Goal: Contribute content: Contribute content

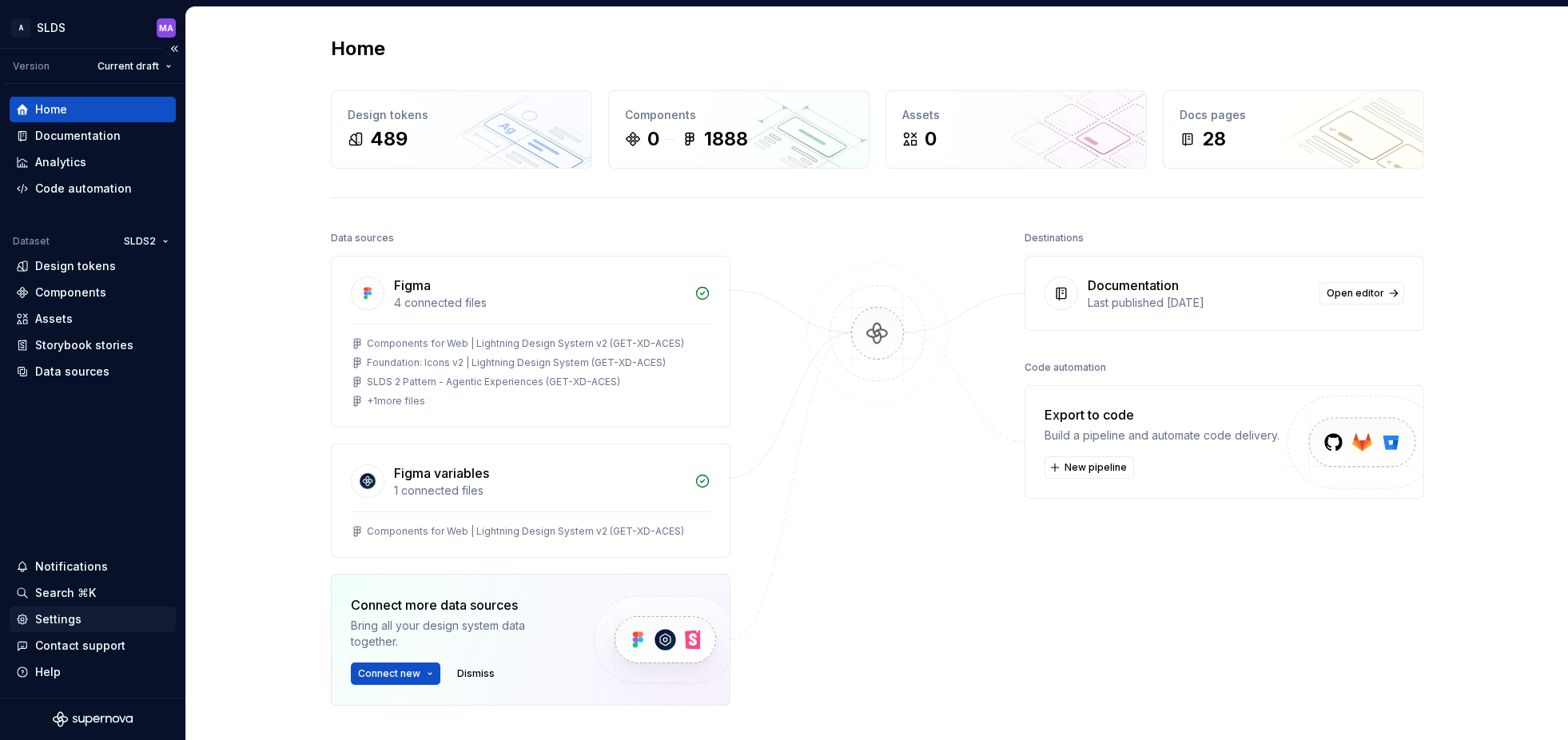
click at [48, 618] on div "Settings" at bounding box center [59, 619] width 47 height 16
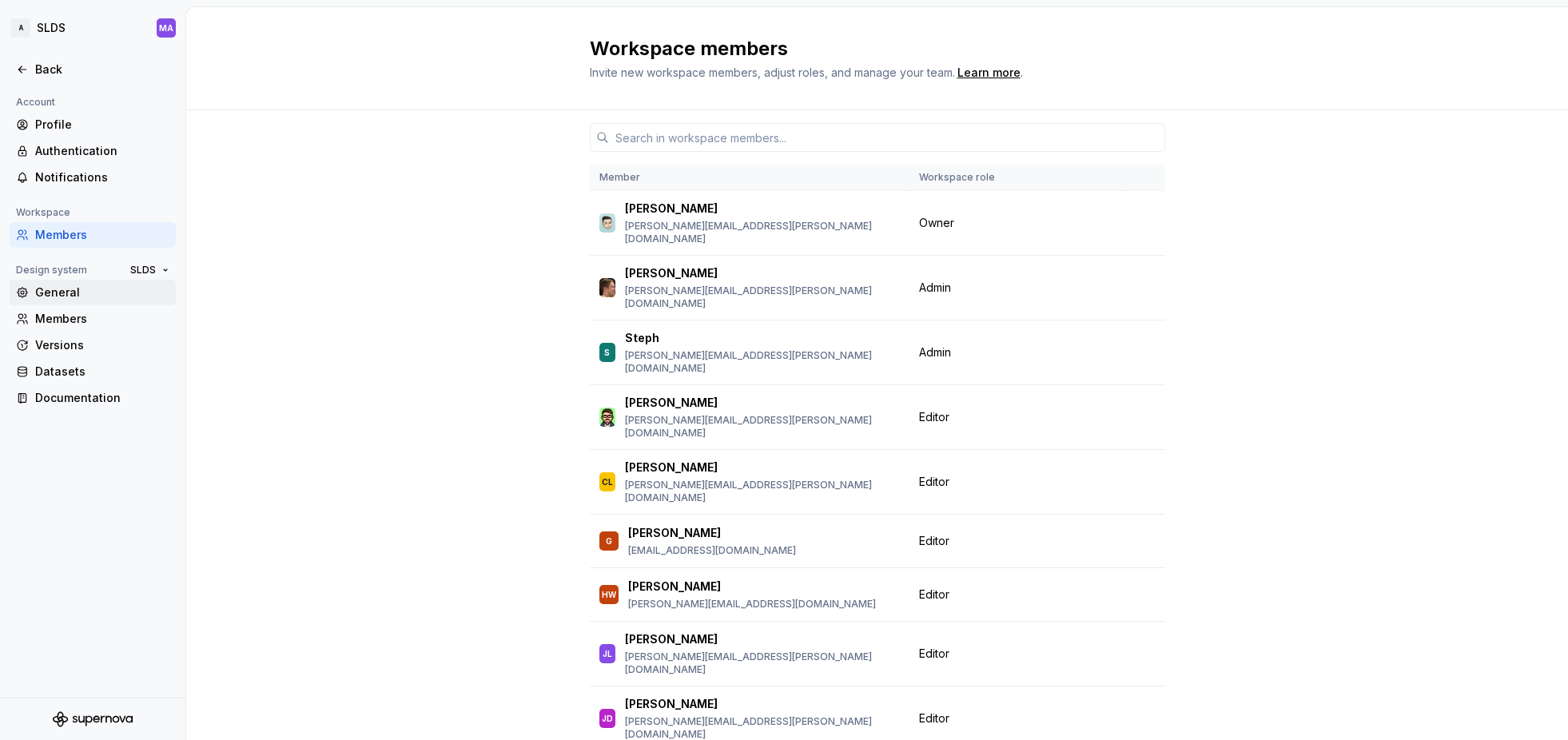
click at [86, 300] on div "General" at bounding box center [93, 292] width 166 height 26
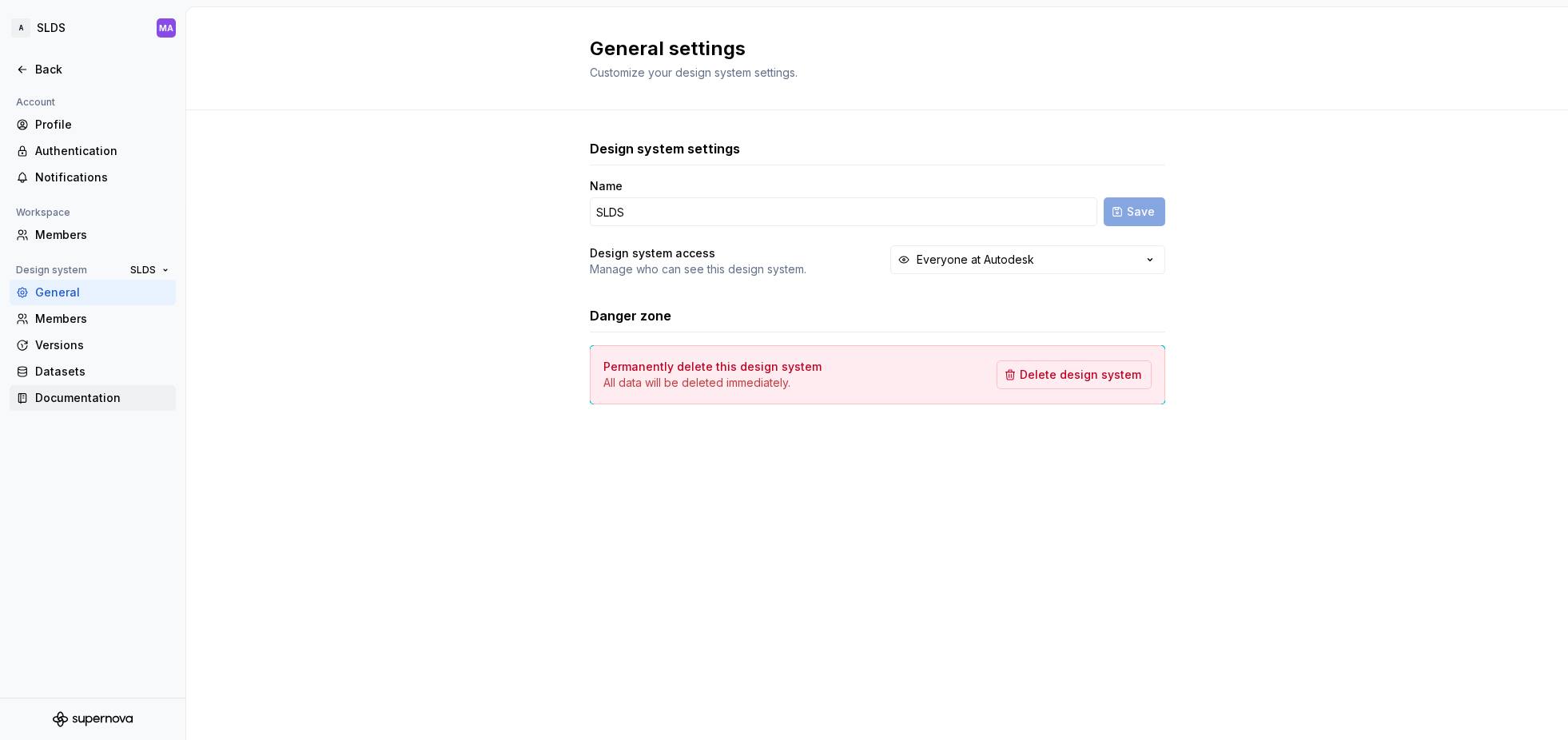
click at [68, 401] on div "Documentation" at bounding box center [102, 398] width 135 height 16
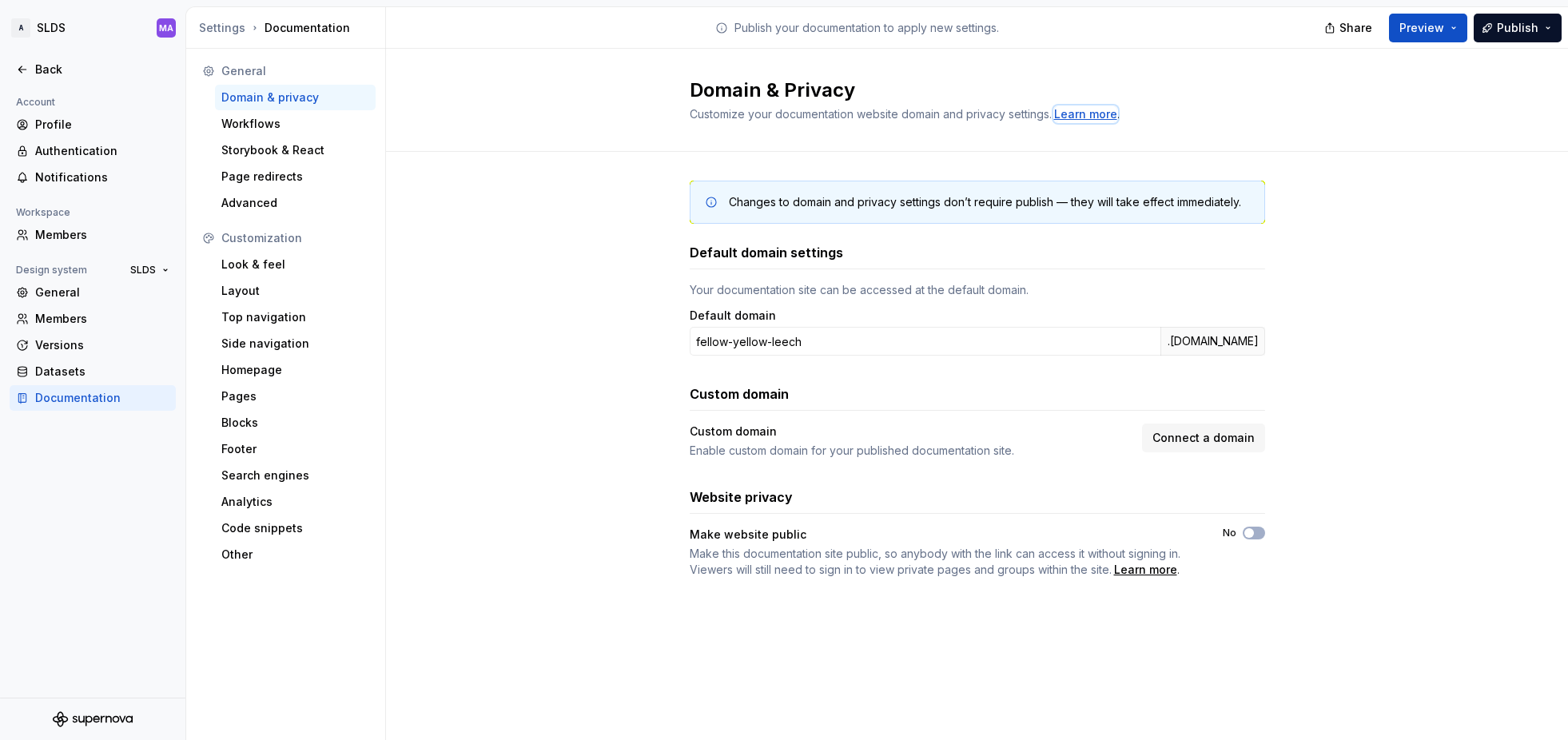
click at [1098, 114] on div "Learn more" at bounding box center [1086, 114] width 63 height 16
click at [39, 65] on div "Back" at bounding box center [102, 69] width 135 height 16
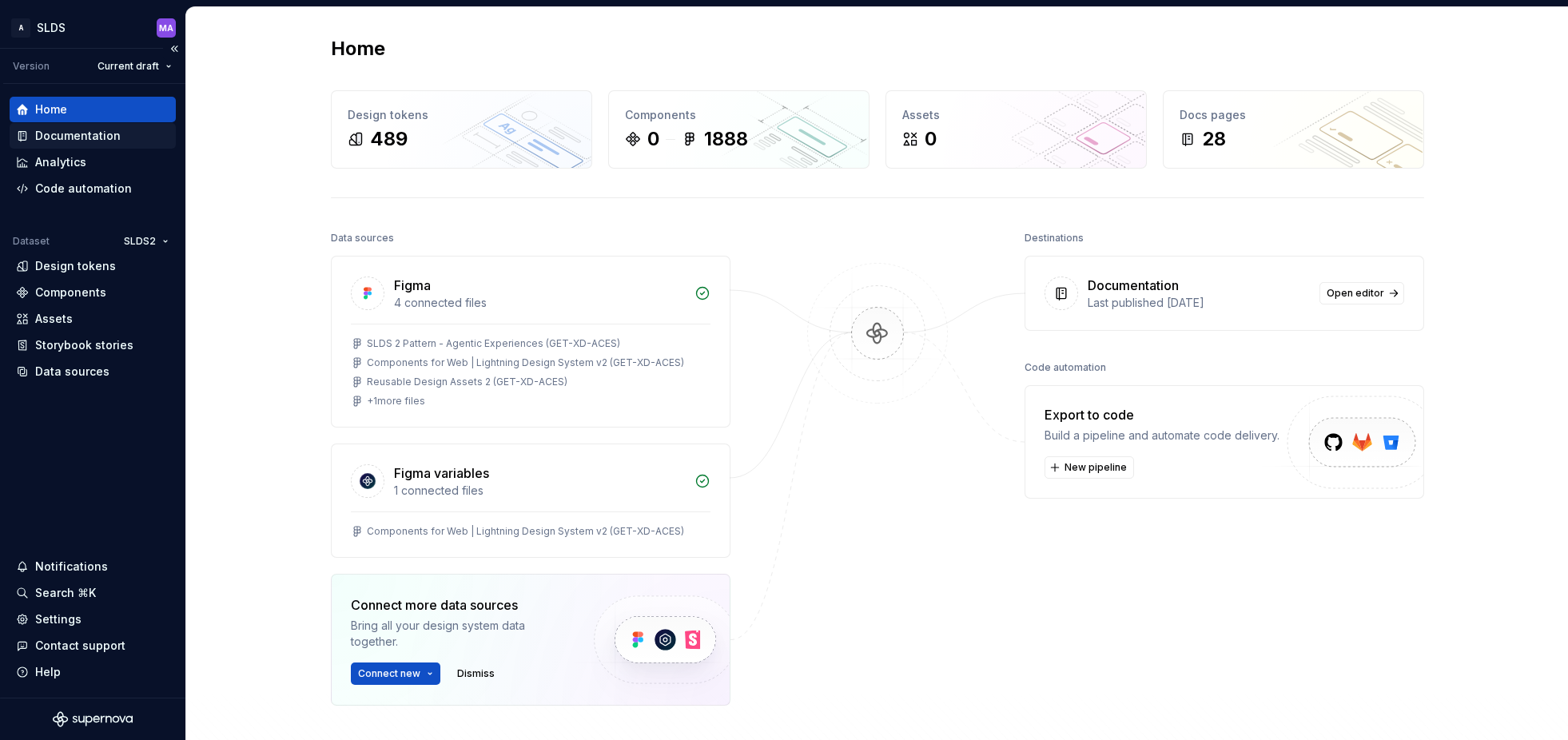
click at [90, 138] on div "Documentation" at bounding box center [78, 136] width 85 height 16
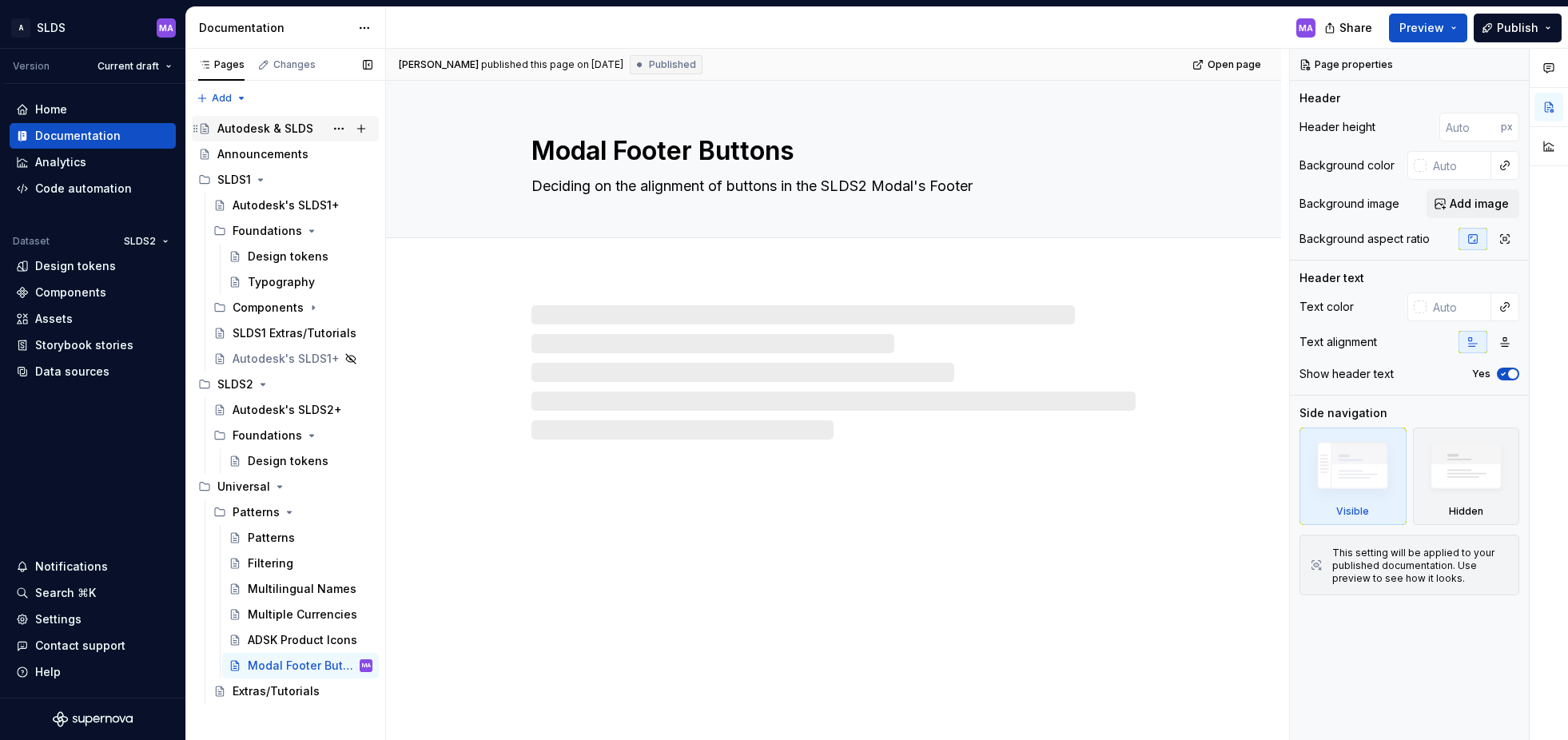
click at [278, 133] on div "Autodesk & SLDS" at bounding box center [265, 129] width 96 height 16
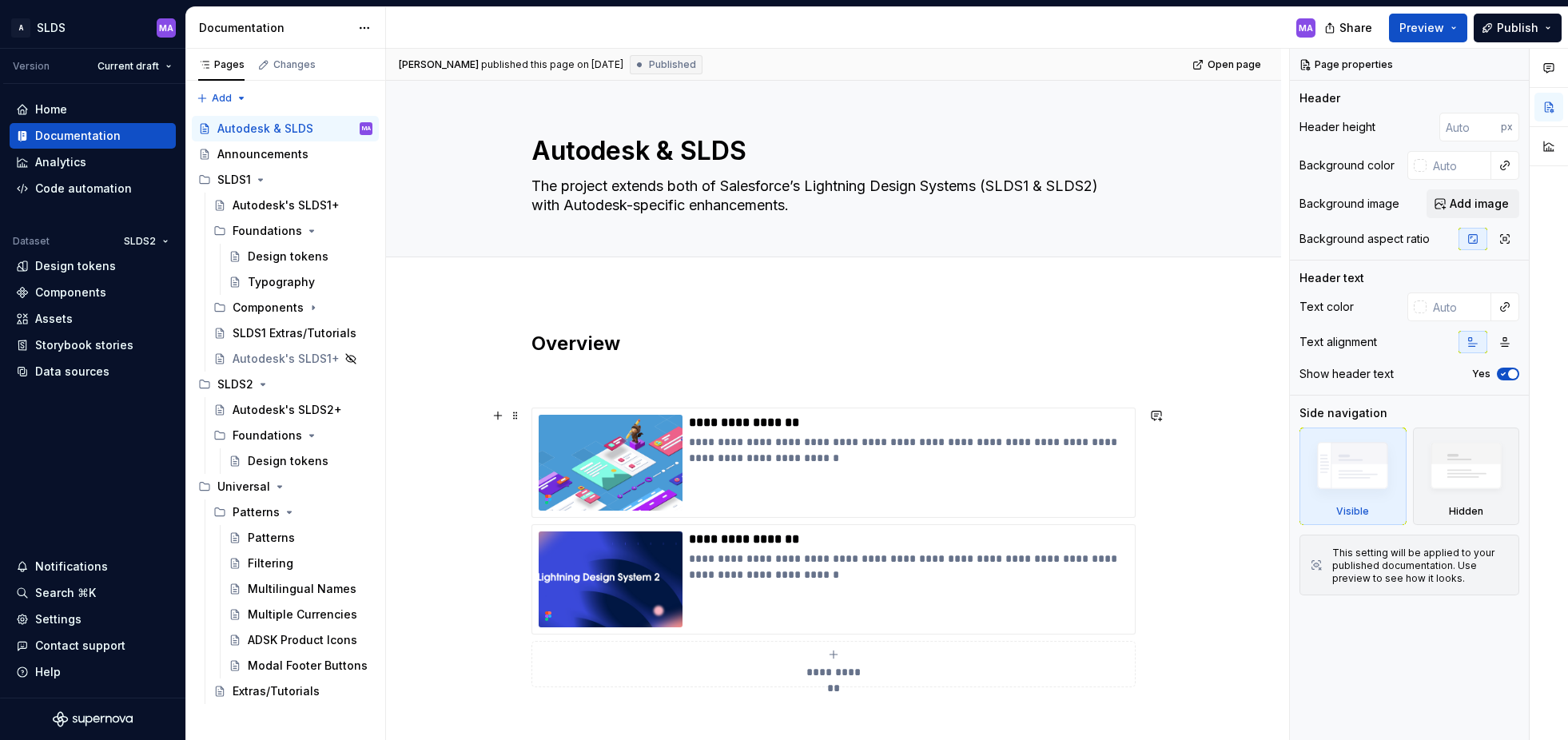
scroll to position [130, 0]
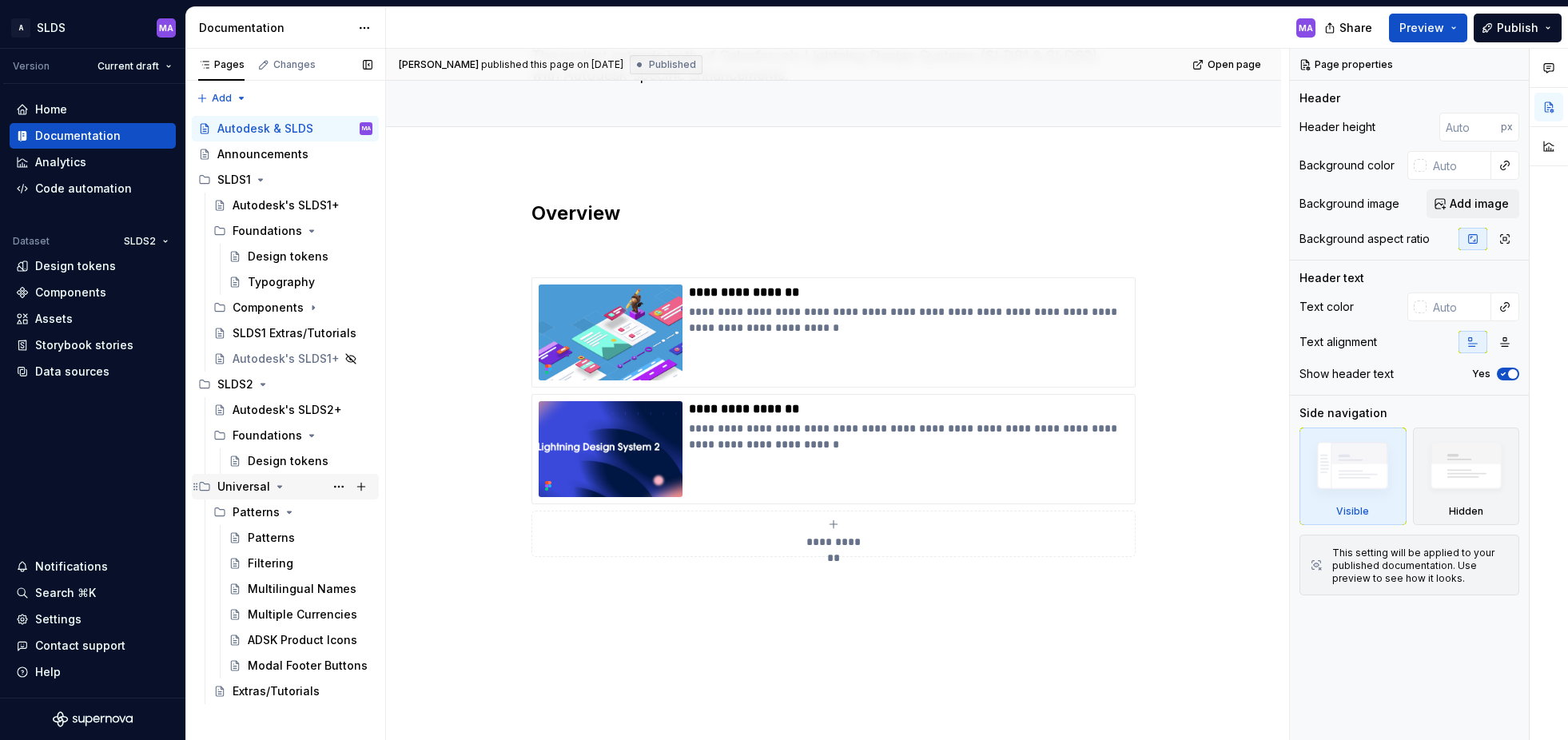
click at [232, 489] on div "Universal" at bounding box center [243, 486] width 52 height 16
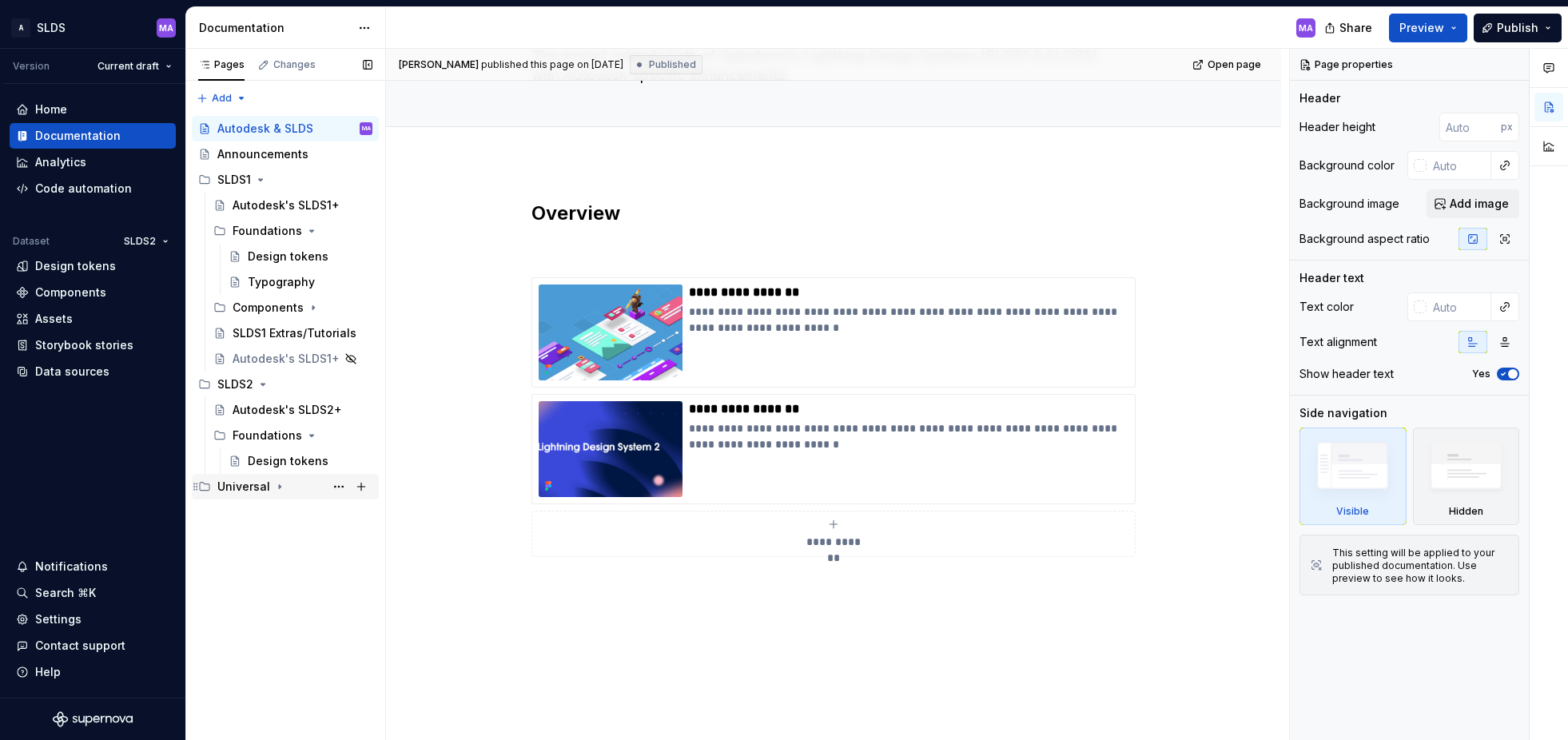
click at [232, 489] on div "Universal" at bounding box center [243, 486] width 52 height 16
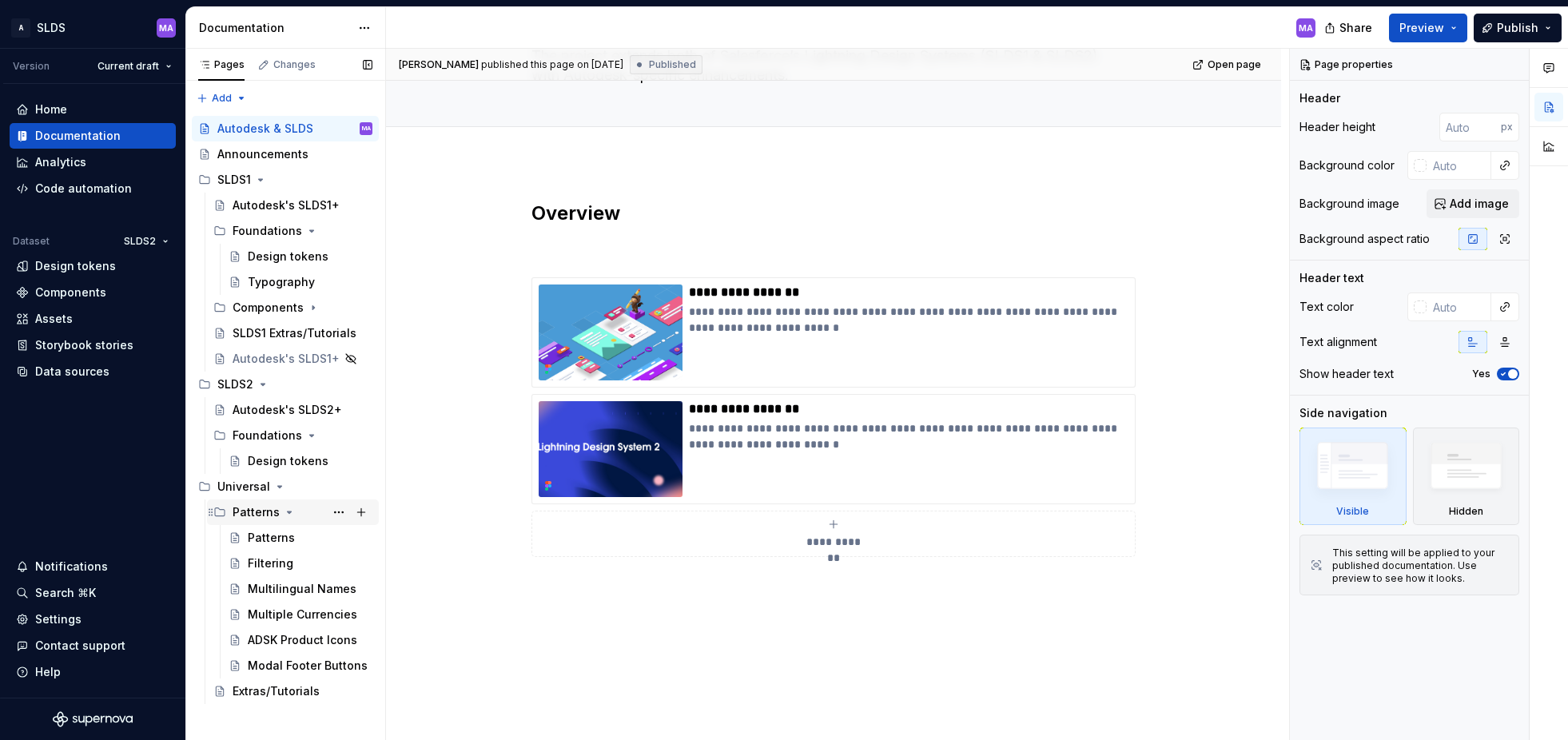
click at [244, 508] on div "Patterns" at bounding box center [256, 512] width 48 height 16
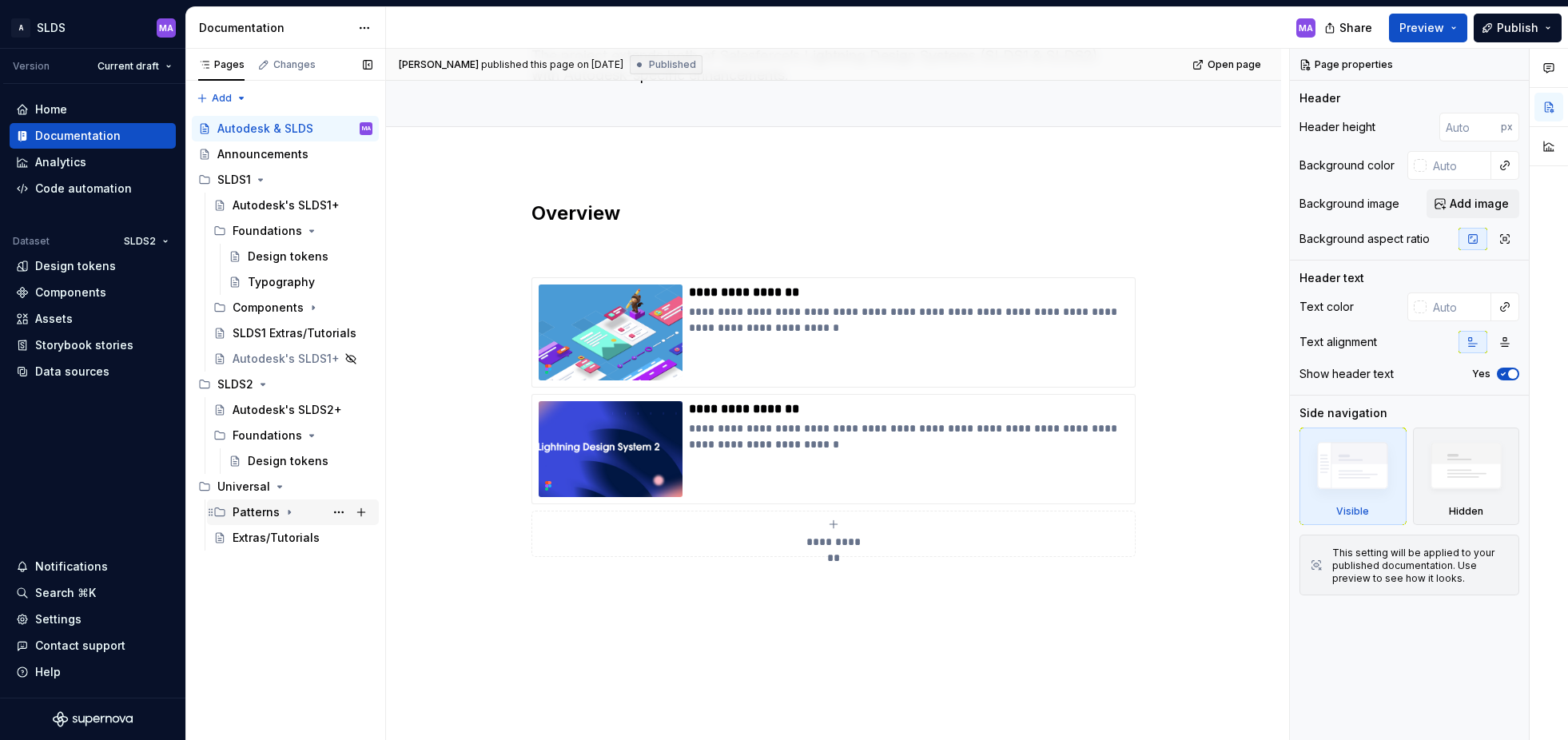
click at [244, 508] on div "Patterns" at bounding box center [256, 512] width 48 height 16
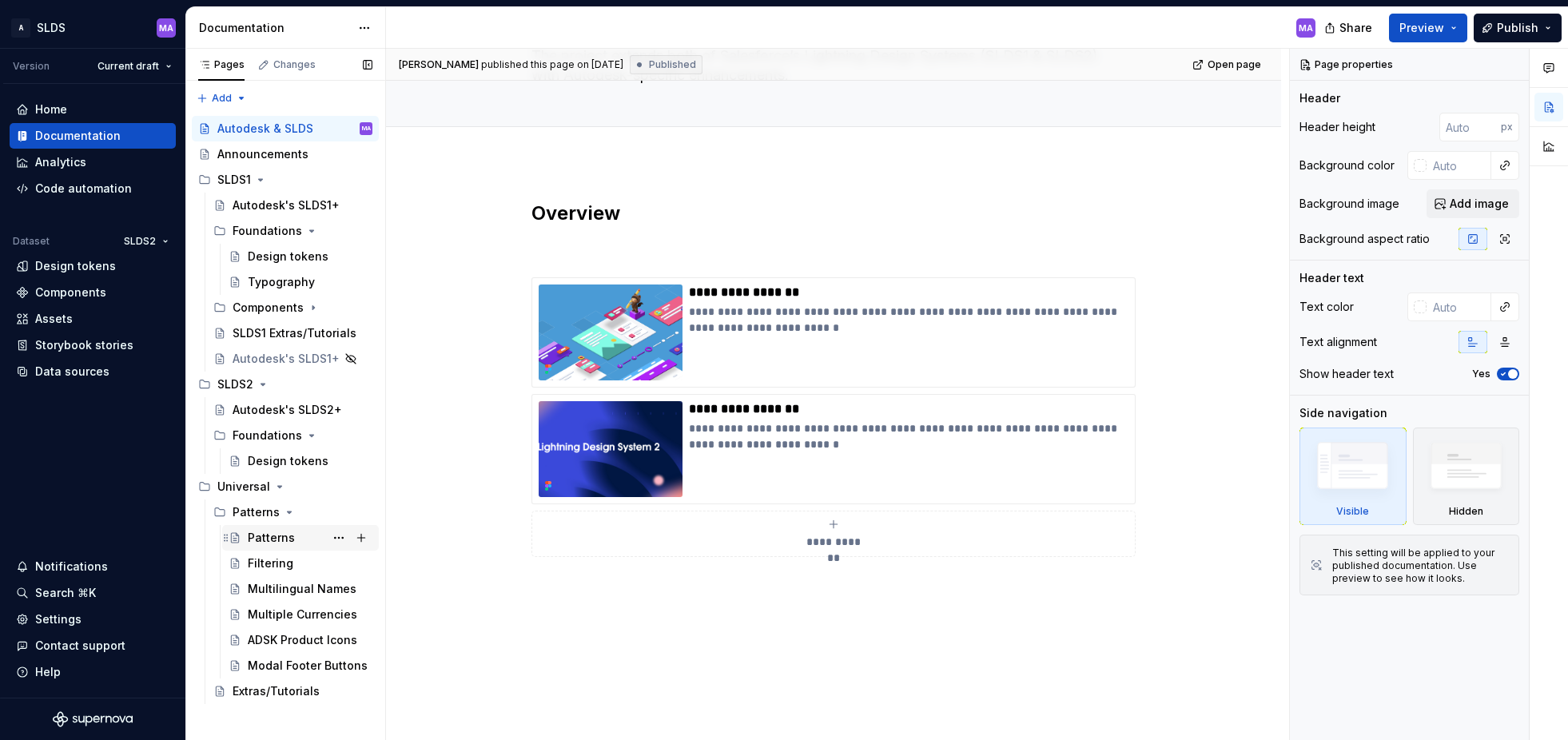
click at [259, 538] on div "Patterns" at bounding box center [272, 538] width 48 height 16
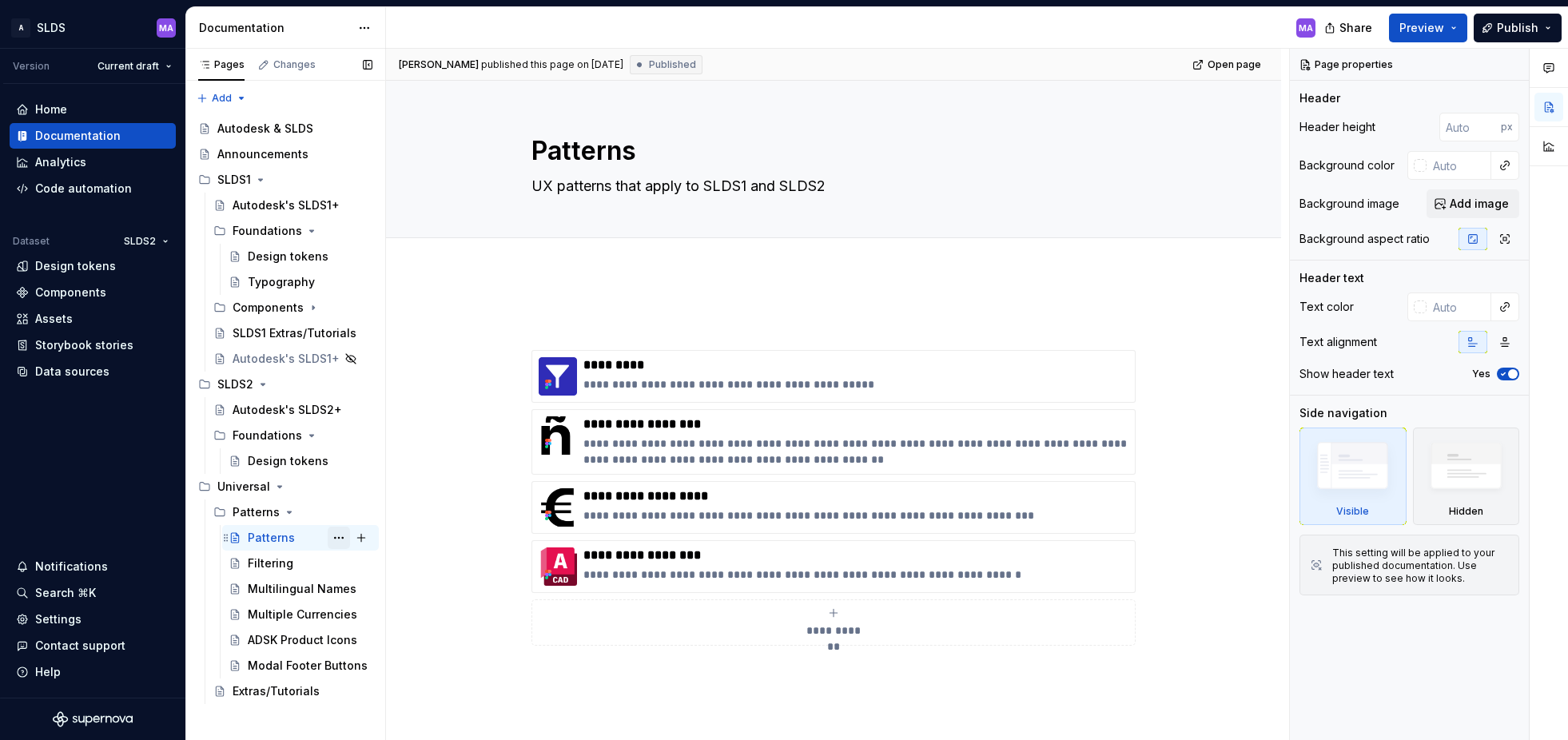
click at [340, 538] on button "Page tree" at bounding box center [339, 538] width 23 height 23
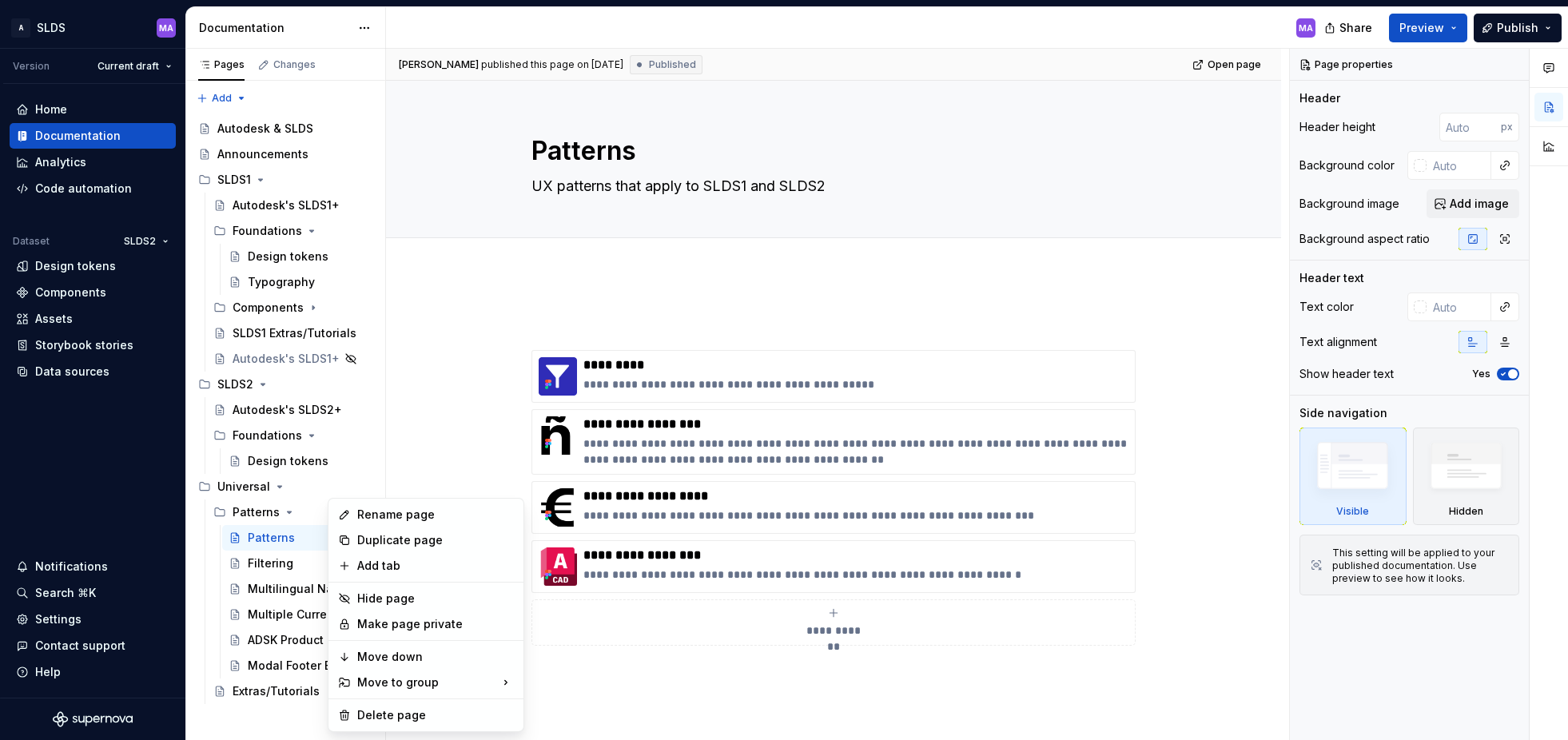
click at [417, 449] on html "A SLDS MA Version Current draft Home Documentation Analytics Code automation Da…" at bounding box center [784, 370] width 1568 height 740
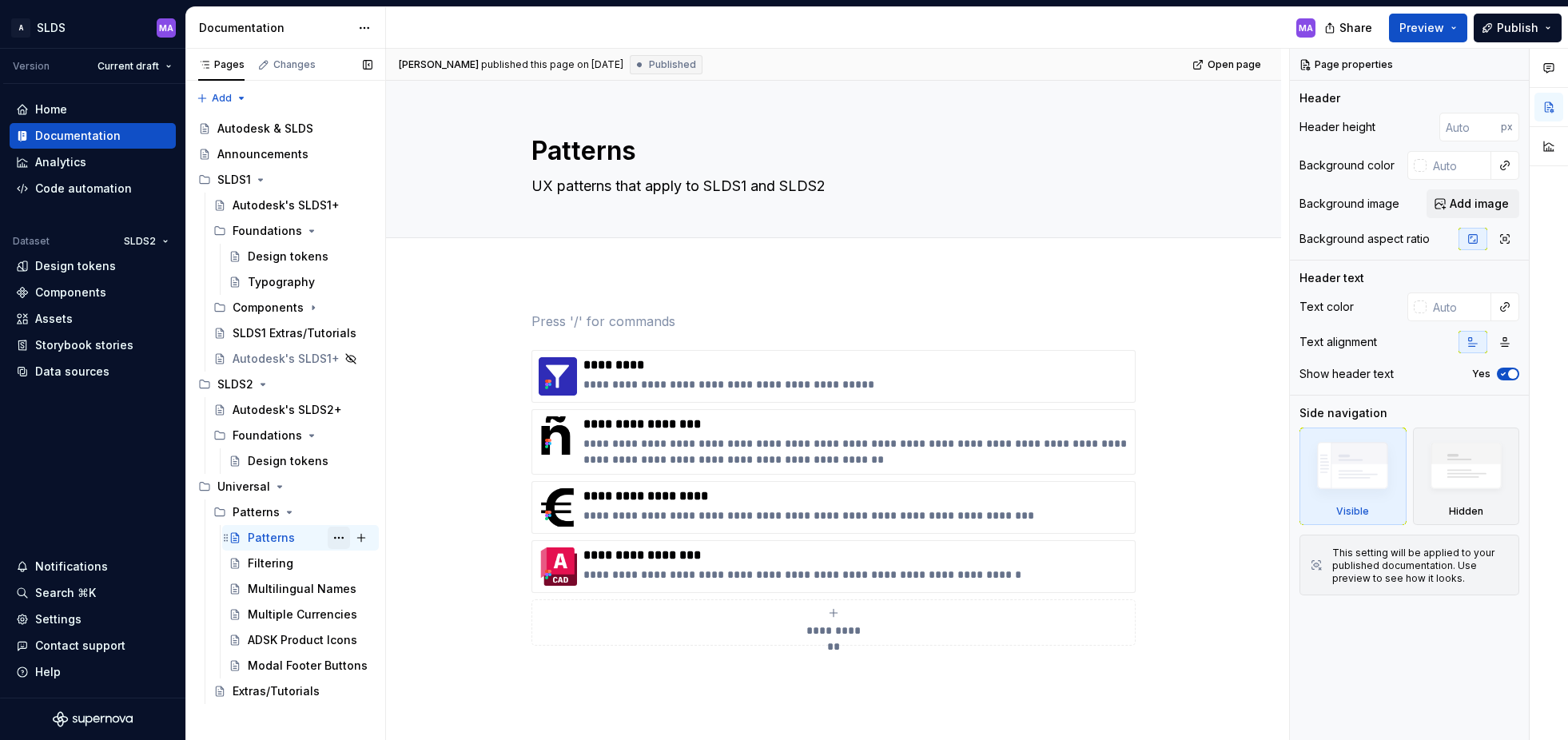
click at [336, 538] on button "Page tree" at bounding box center [339, 538] width 23 height 23
click at [648, 672] on html "A SLDS MA Version Current draft Home Documentation Analytics Code automation Da…" at bounding box center [784, 370] width 1568 height 740
click at [275, 130] on div "Autodesk & SLDS" at bounding box center [265, 129] width 96 height 16
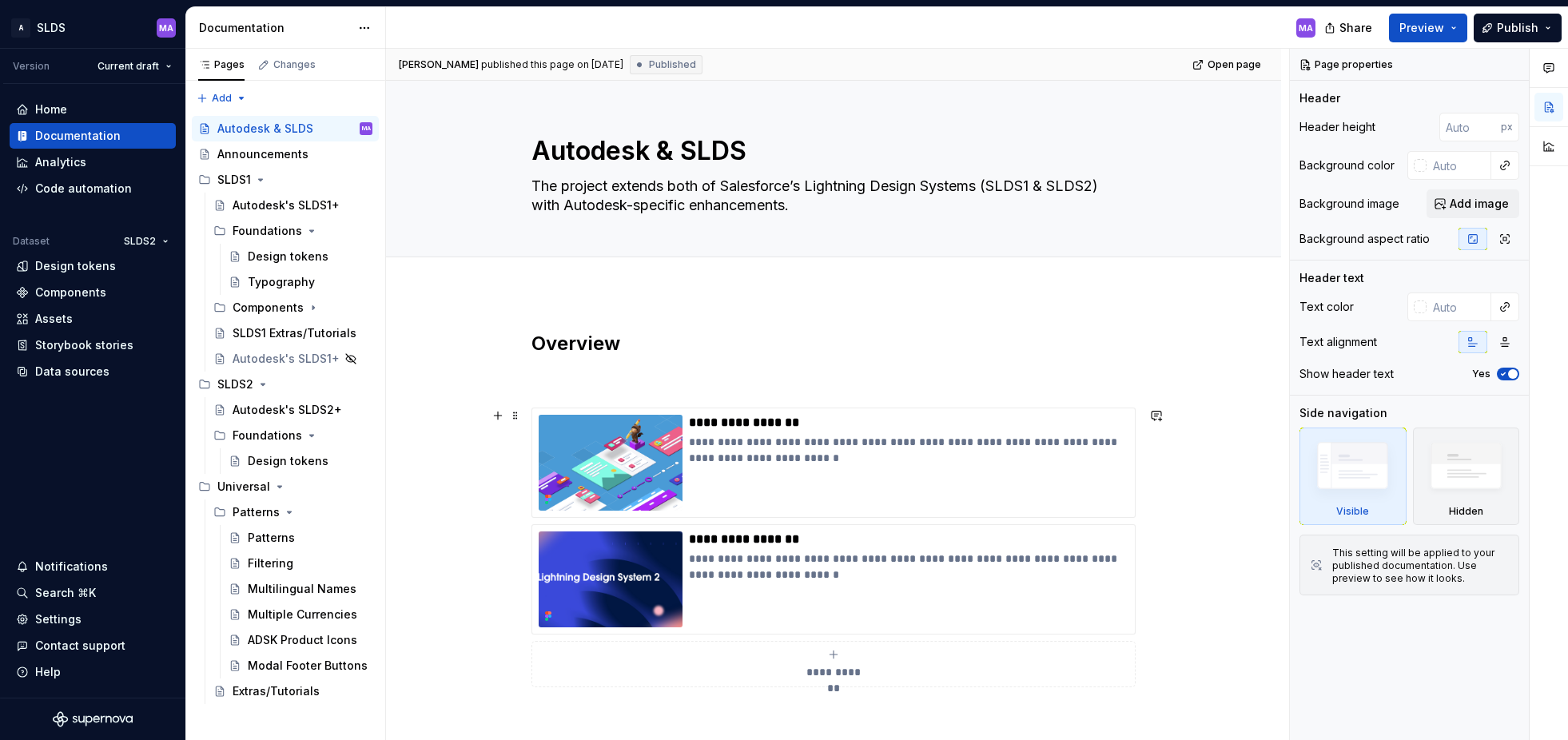
click at [832, 662] on div "**********" at bounding box center [834, 664] width 590 height 32
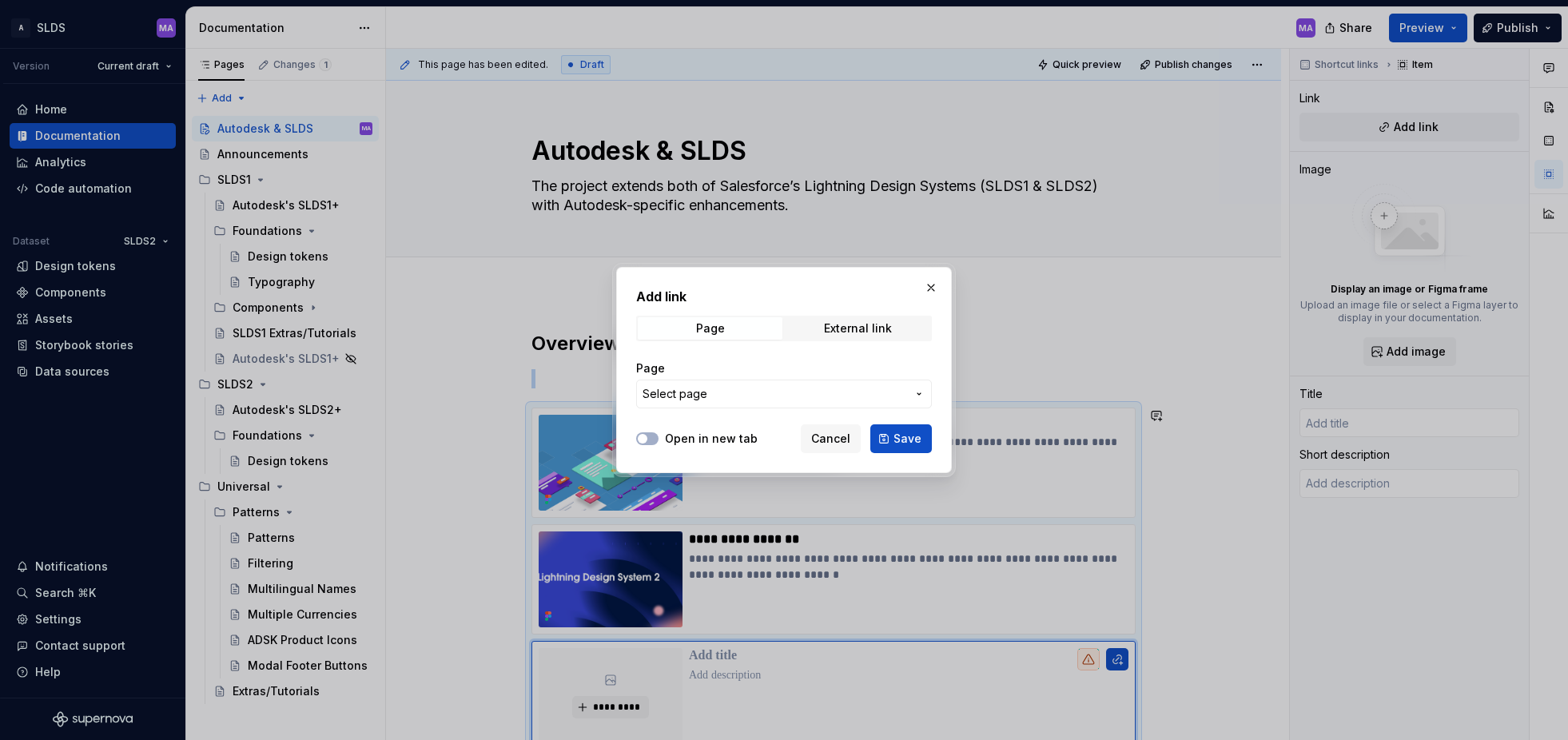
click at [782, 399] on span "Select page" at bounding box center [774, 394] width 263 height 16
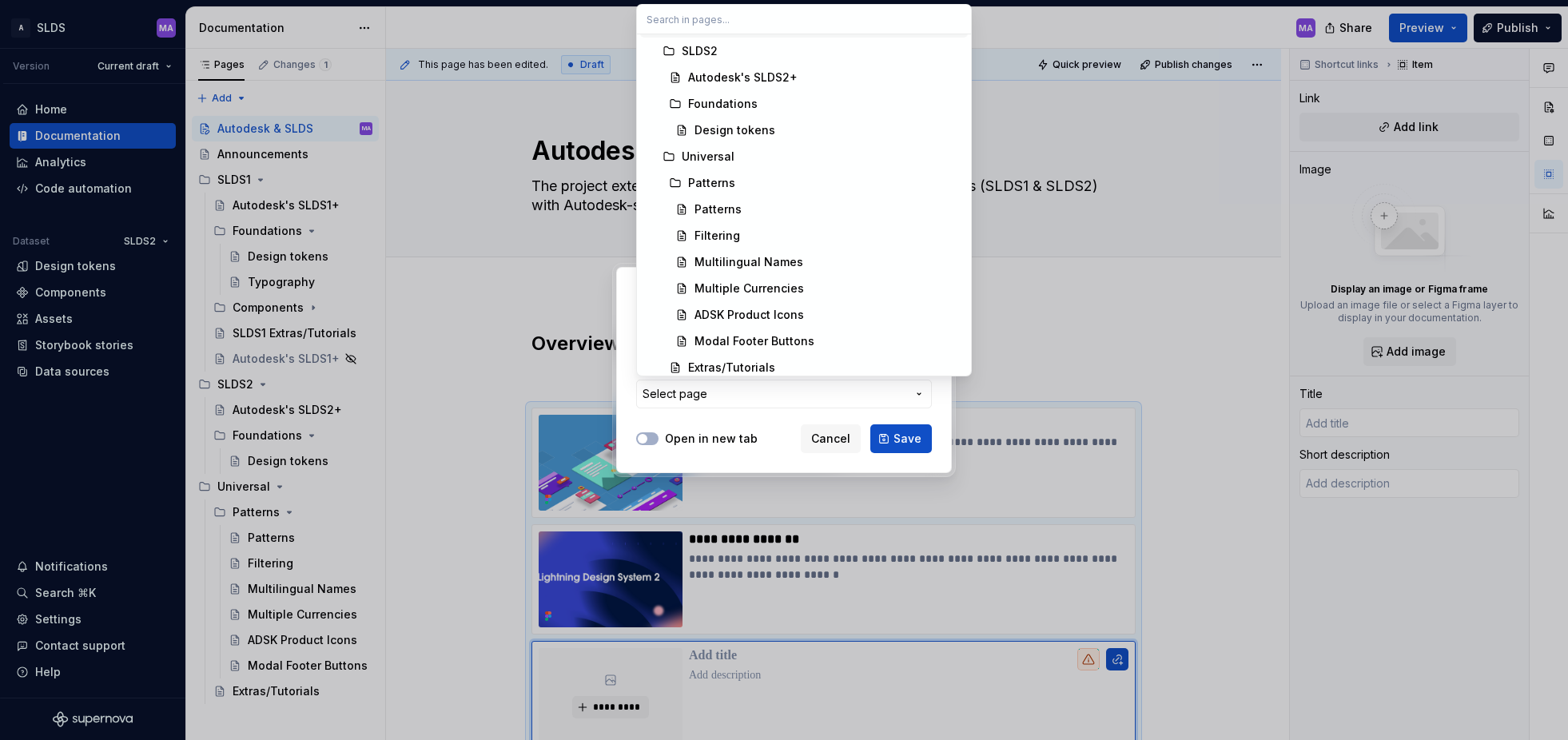
scroll to position [614, 0]
click at [726, 202] on div "Patterns" at bounding box center [718, 201] width 48 height 16
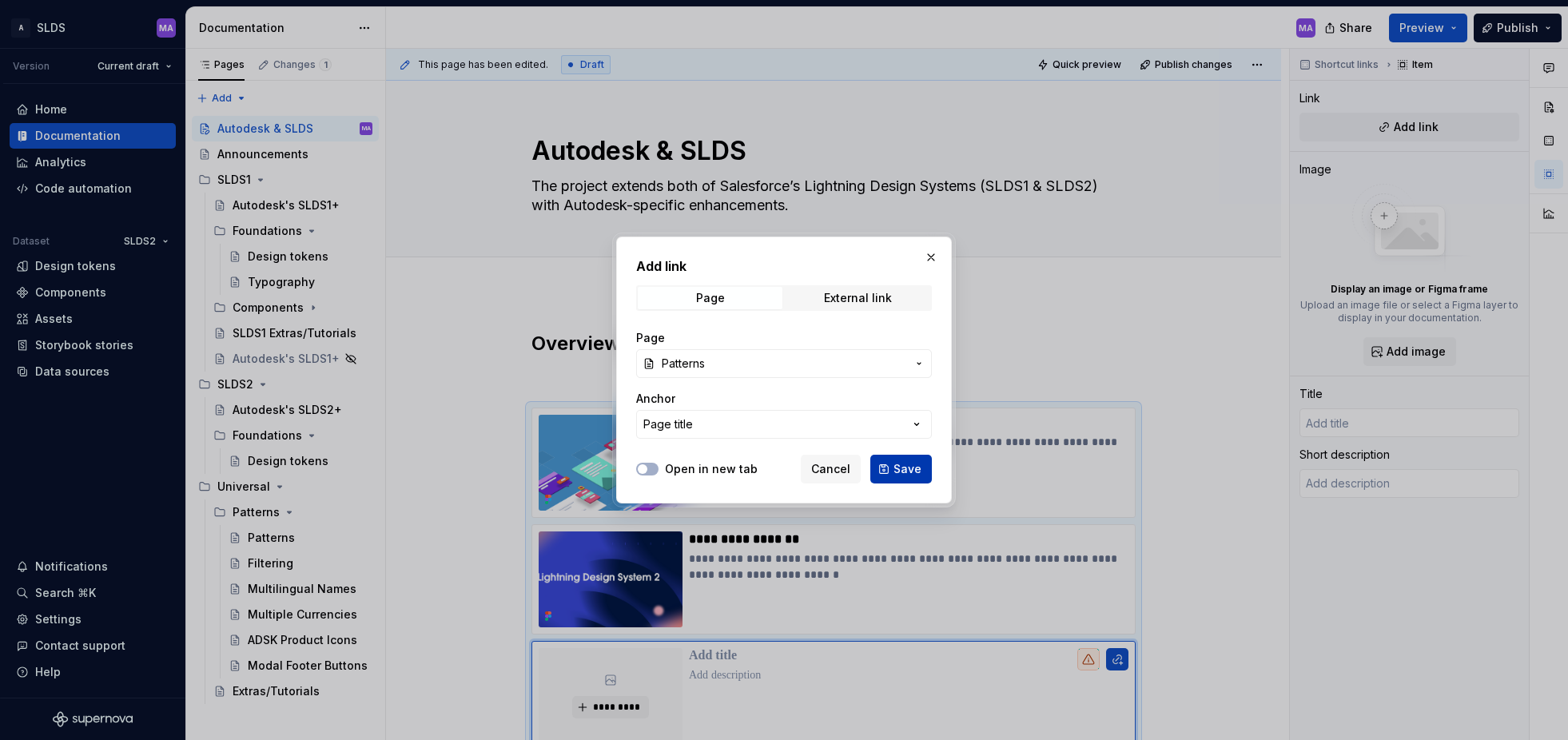
click at [914, 468] on span "Save" at bounding box center [907, 469] width 28 height 16
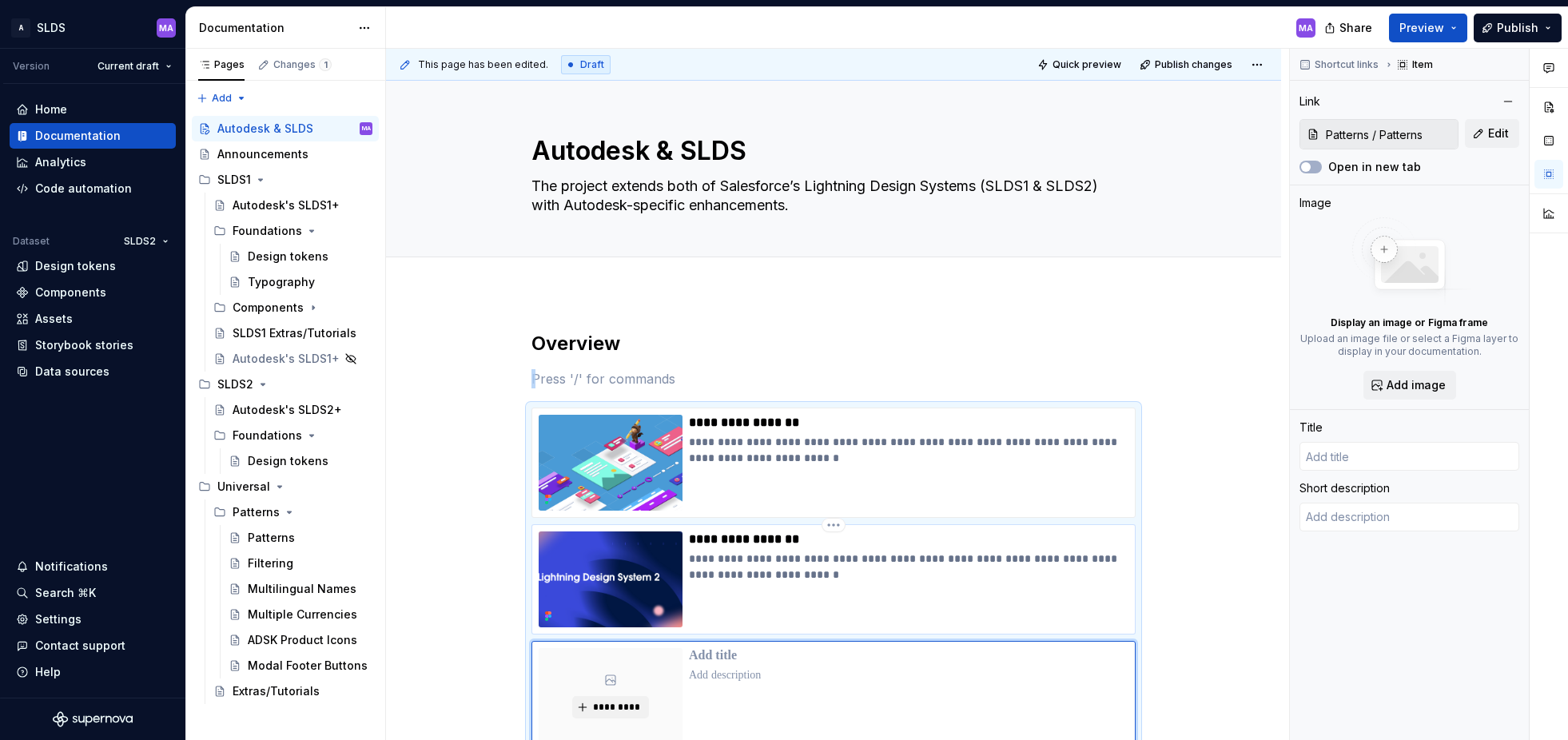
scroll to position [86, 0]
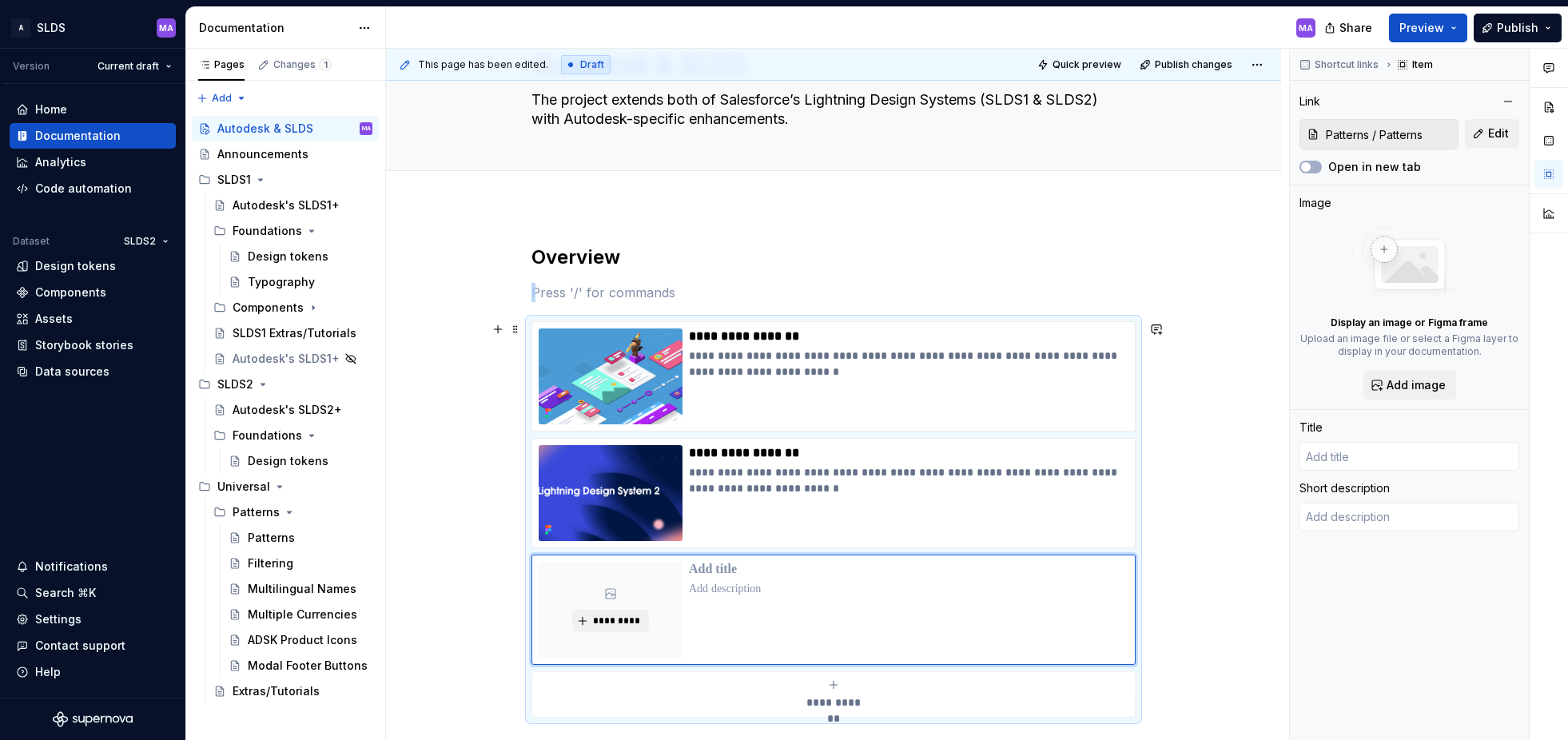
type textarea "*"
type input "Patterns"
type textarea "UX patterns that apply to SLDS1 and SLDS2"
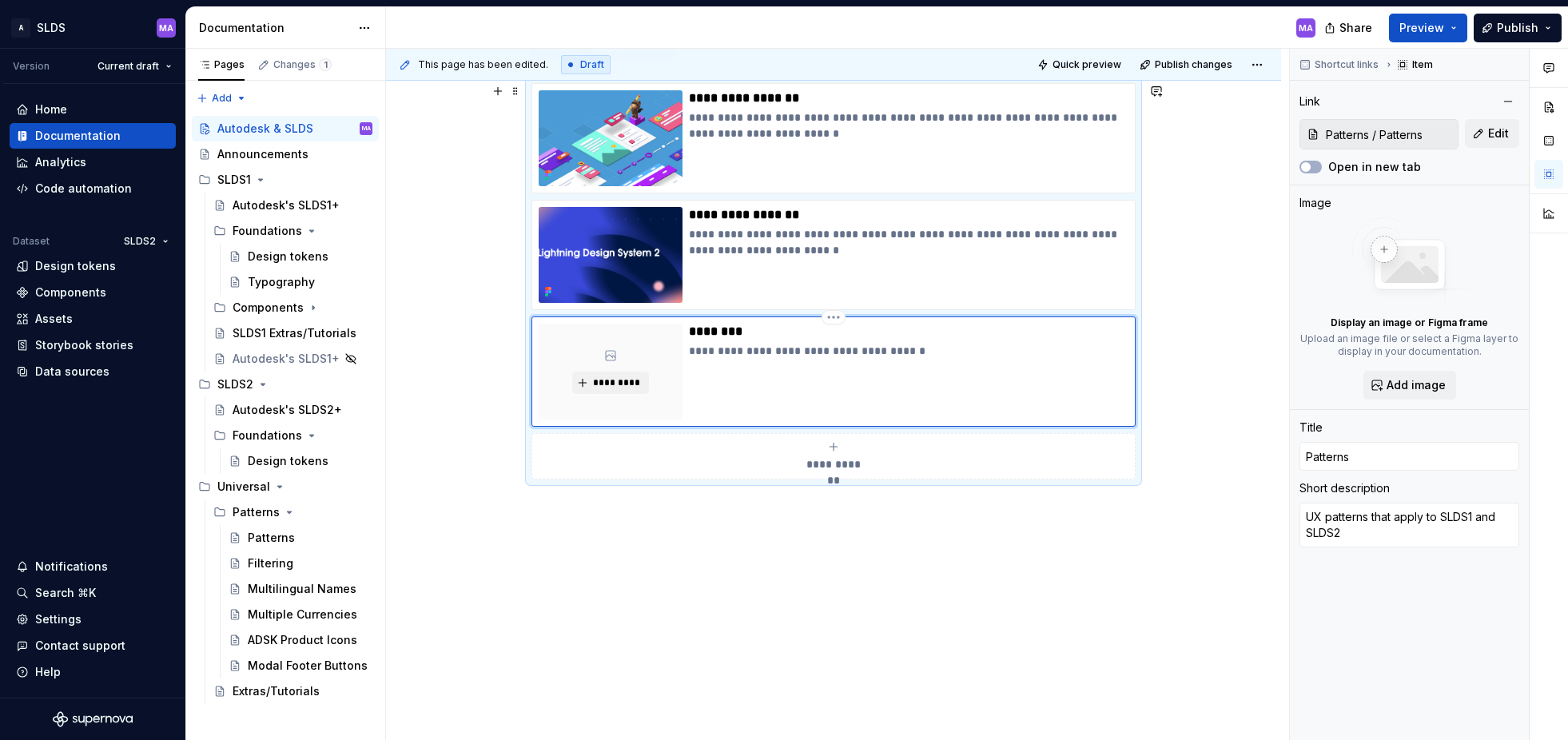
scroll to position [343, 0]
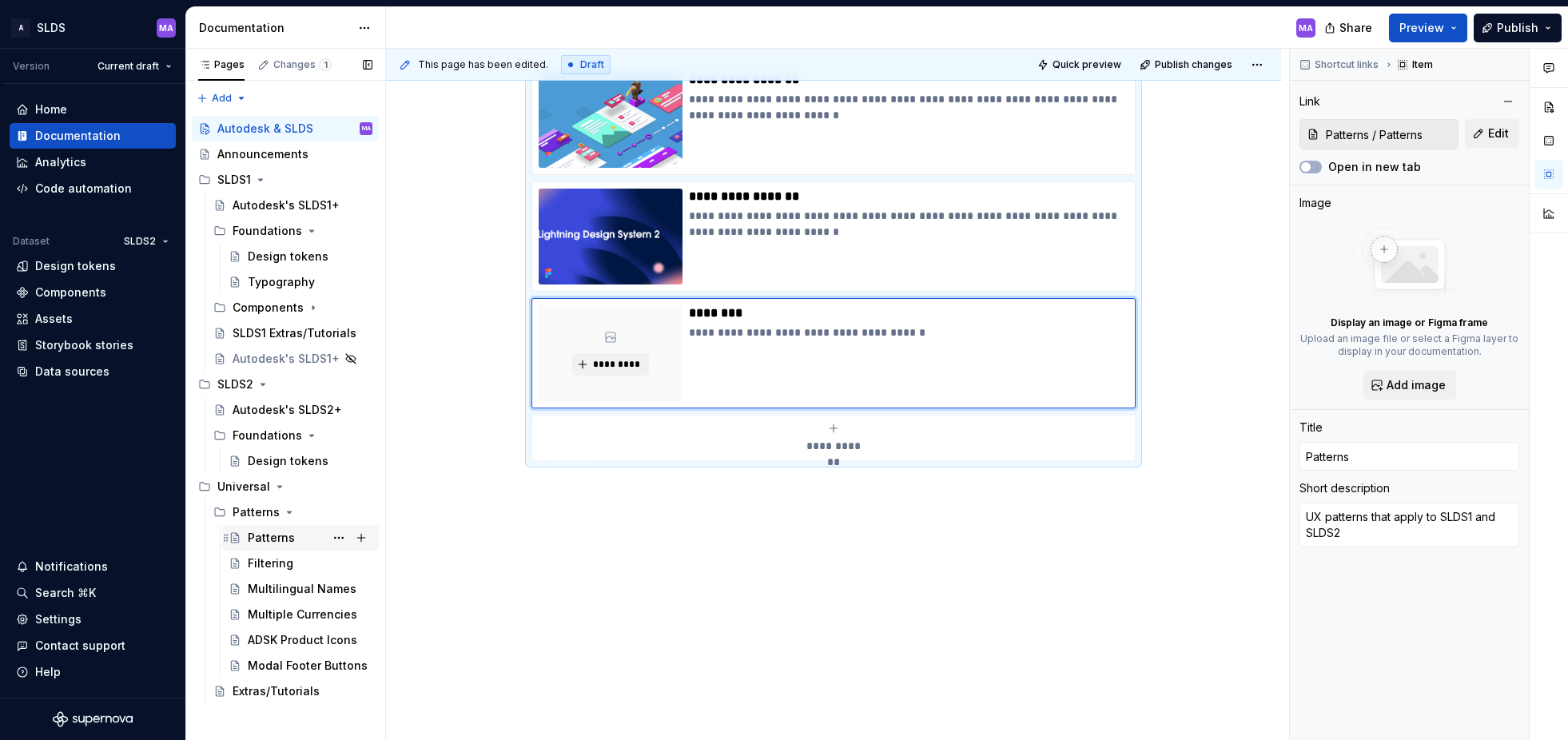
click at [268, 538] on div "Patterns" at bounding box center [272, 538] width 48 height 16
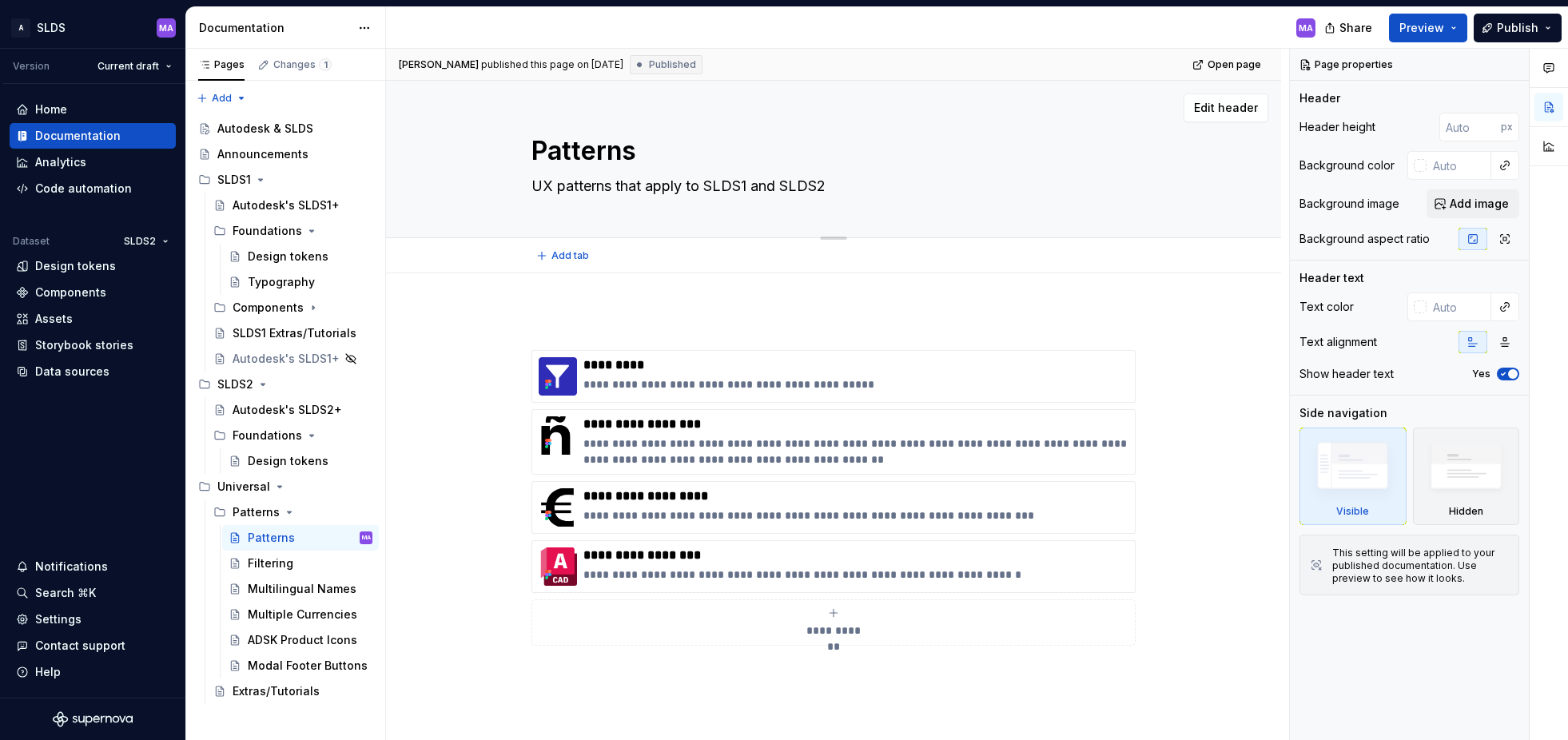
click at [541, 151] on textarea "Patterns" at bounding box center [831, 151] width 604 height 39
type textarea "*"
type textarea "UPatterns"
type textarea "*"
type textarea "UnPatterns"
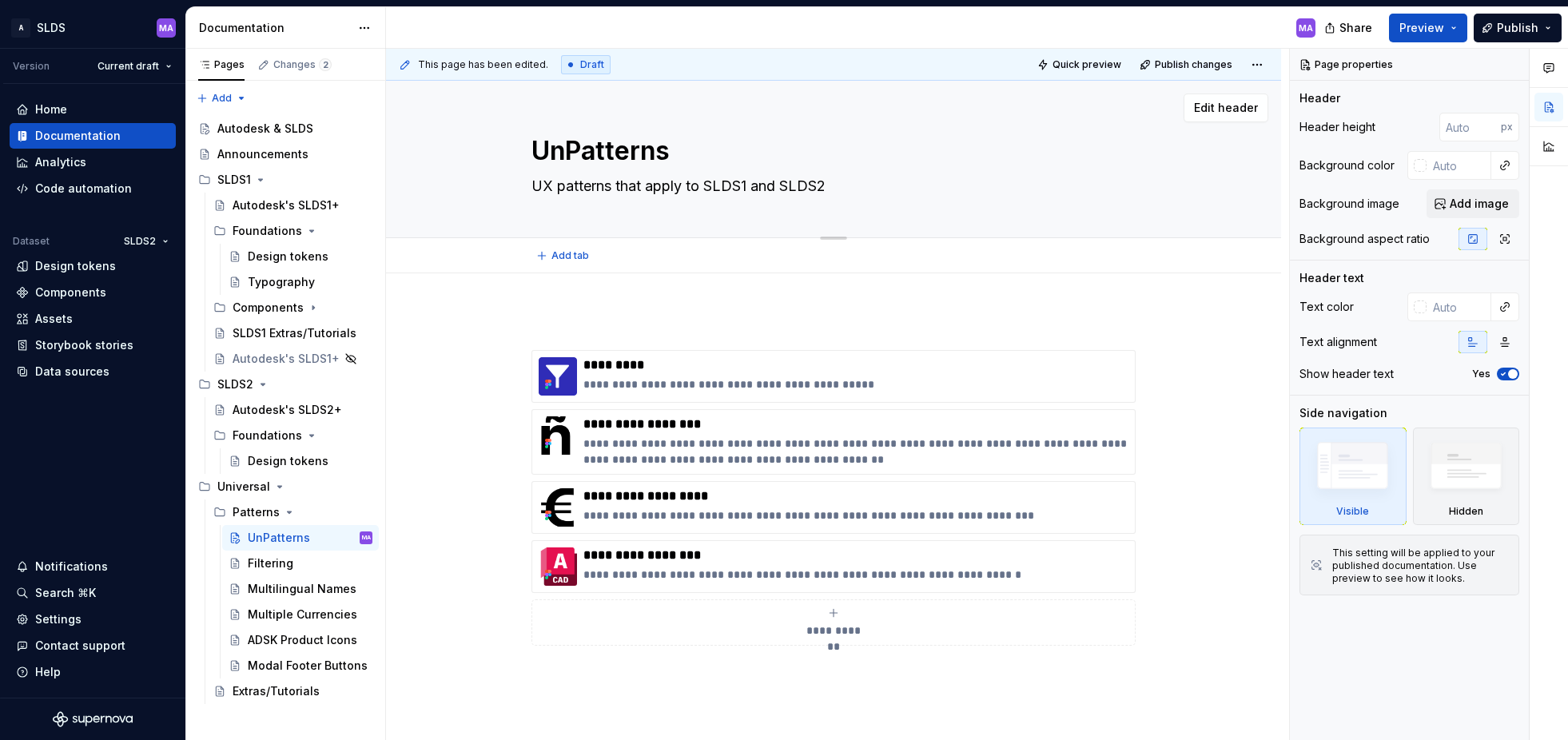
type textarea "*"
type textarea "UniPatterns"
type textarea "*"
type textarea "UnivPatterns"
type textarea "*"
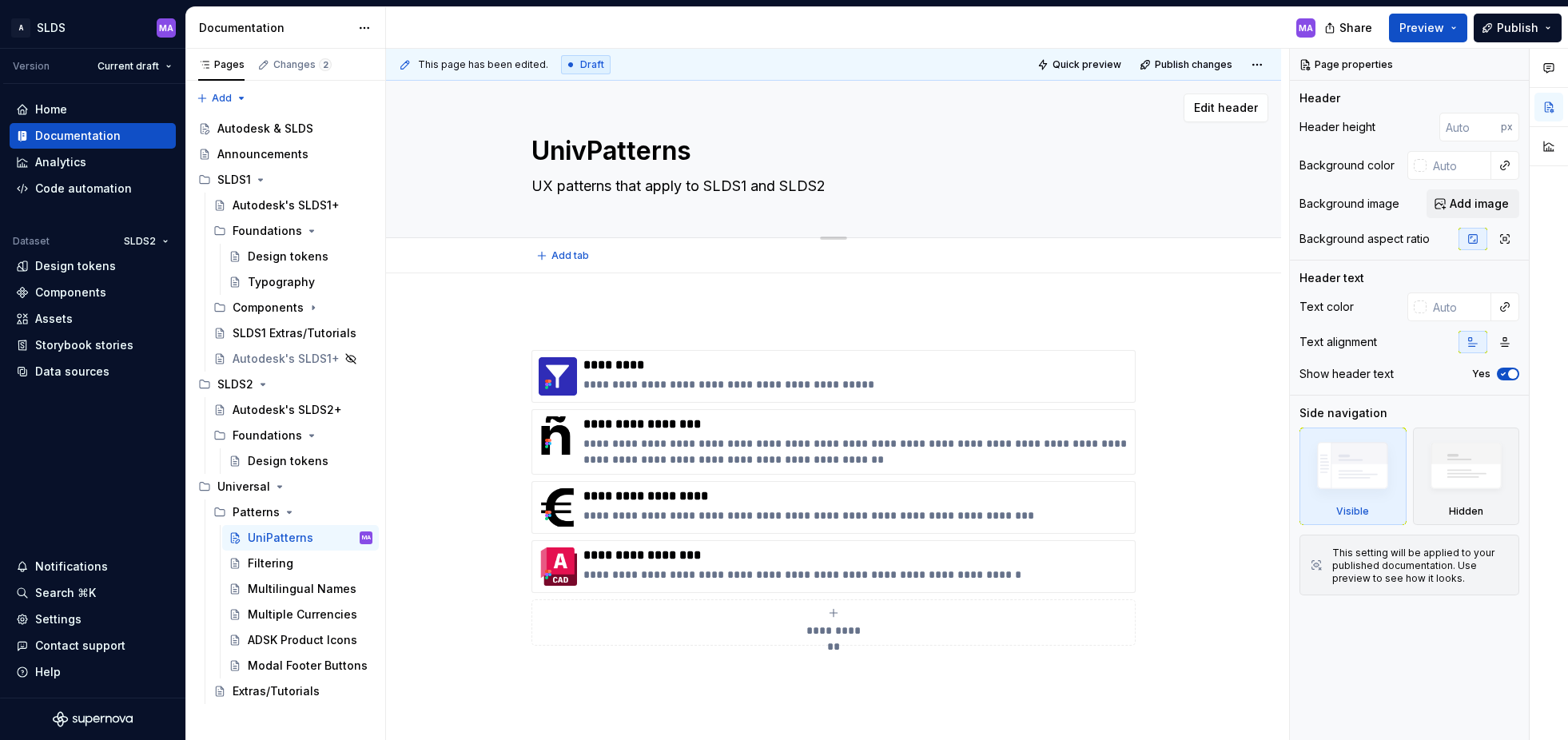
type textarea "UnivePatterns"
type textarea "*"
type textarea "UniverPatterns"
type textarea "*"
type textarea "UniversPatterns"
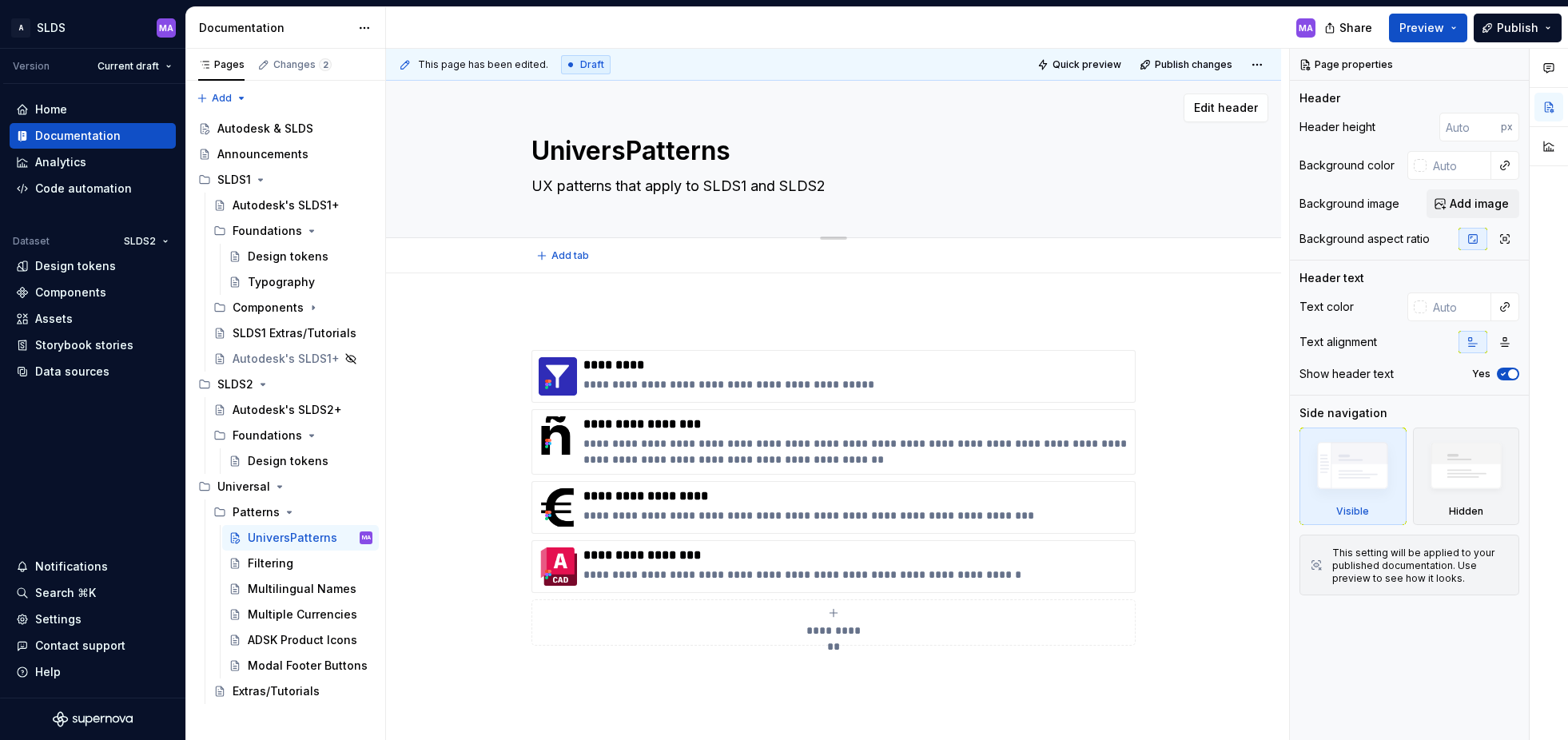
type textarea "*"
type textarea "UniversaPatterns"
type textarea "*"
type textarea "UniversalPatterns"
type textarea "*"
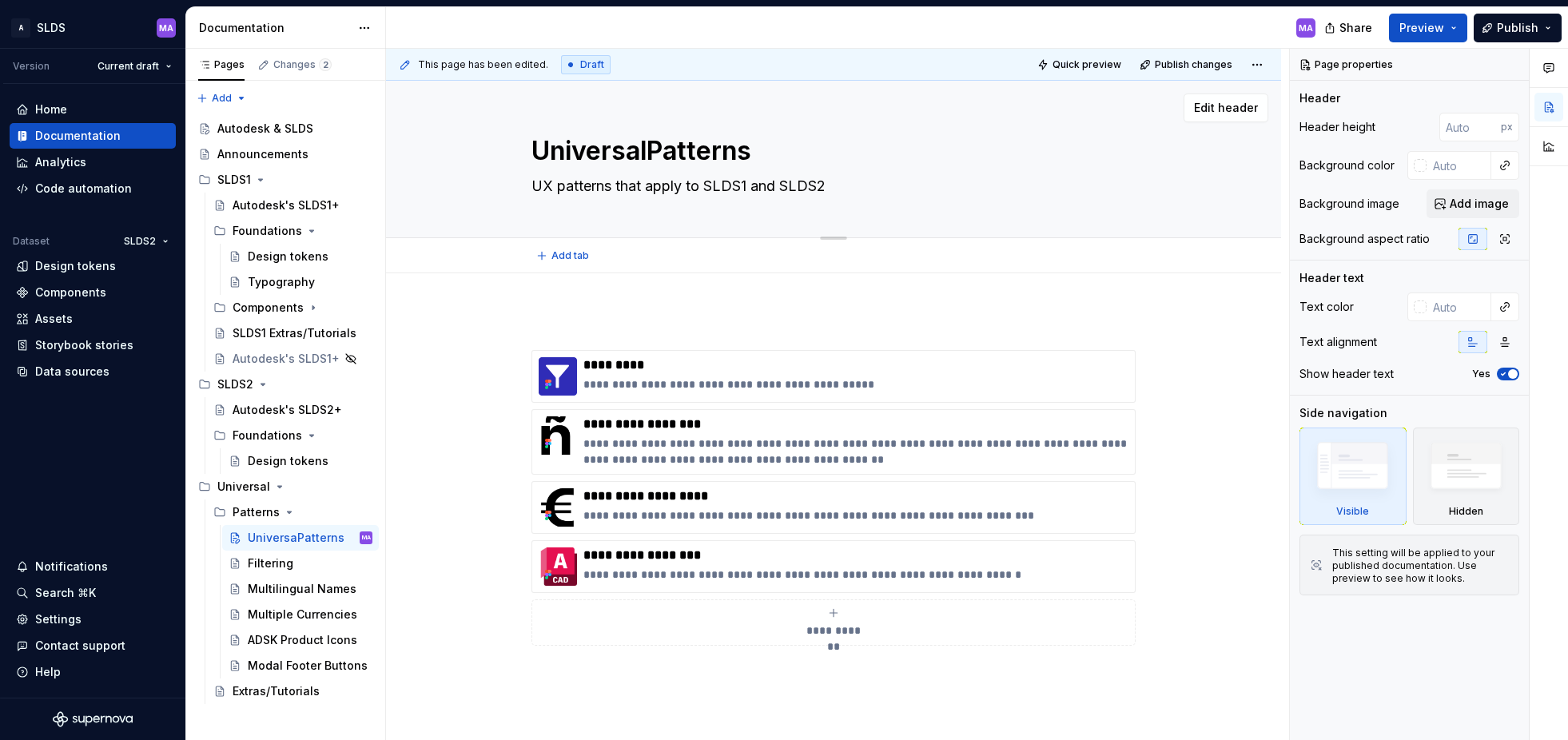
type textarea "Universal Patterns"
type textarea "*"
type textarea "Universal SPatterns"
type textarea "*"
type textarea "Universal SLPatterns"
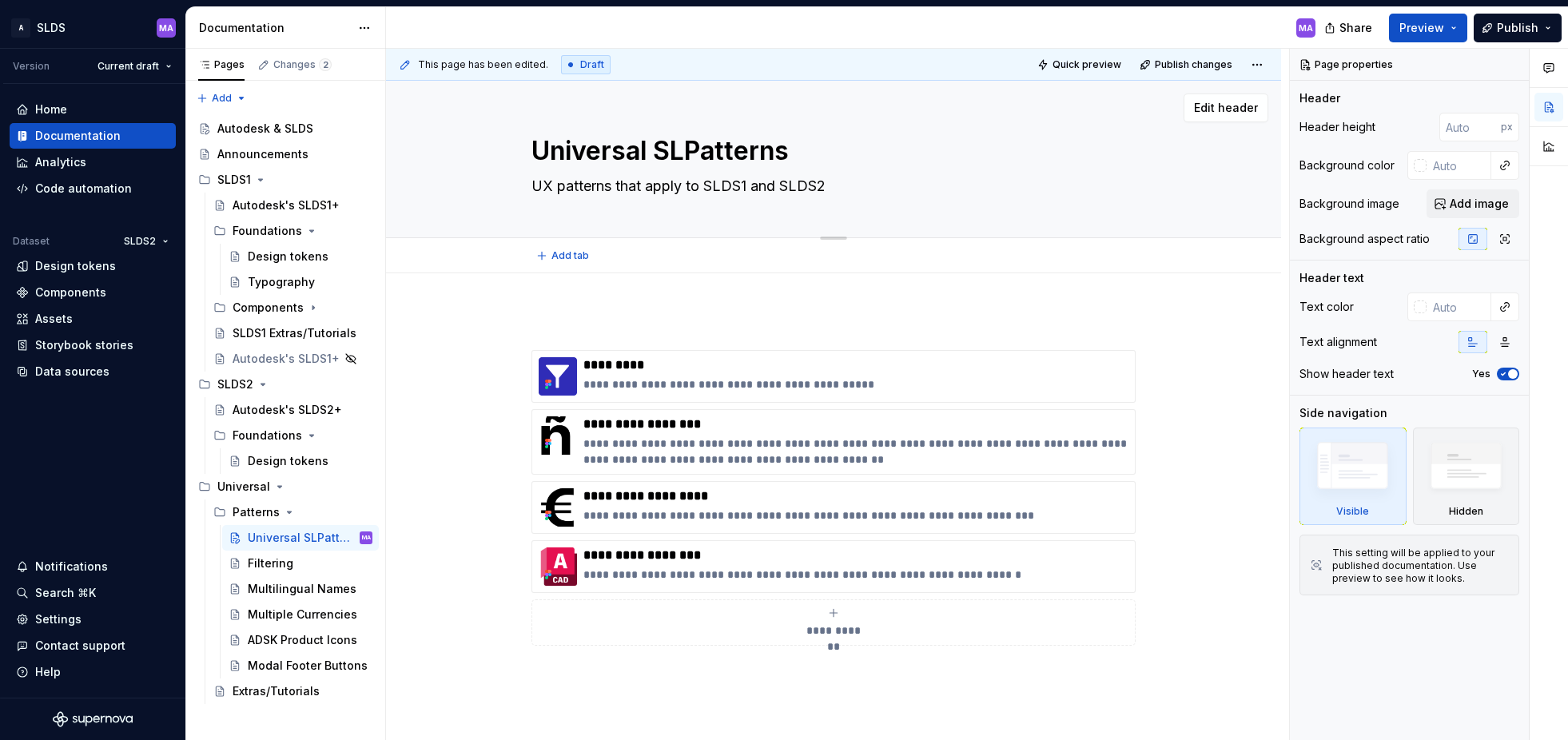
type textarea "*"
type textarea "Universal SLDPatterns"
type textarea "*"
type textarea "Universal SLDSPatterns"
type textarea "*"
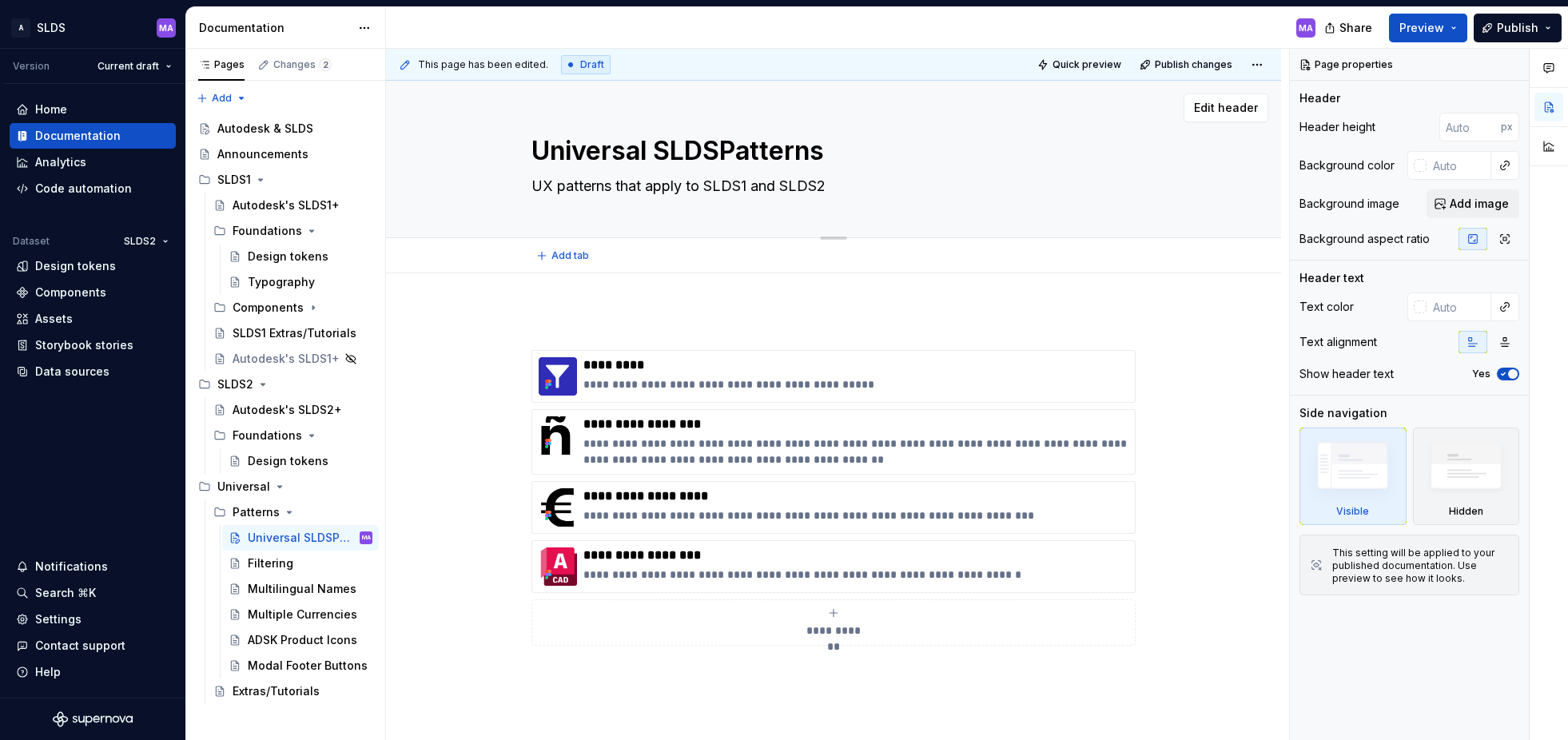
type textarea "Universal SLDS Patterns"
type textarea "*"
type textarea "Universal SLDS Patterns"
click at [416, 226] on div "Universal SLDS Patterns UX patterns that apply to SLDS1 and SLDS2 Edit header" at bounding box center [833, 159] width 895 height 157
click at [276, 129] on div "Autodesk & SLDS" at bounding box center [265, 129] width 96 height 16
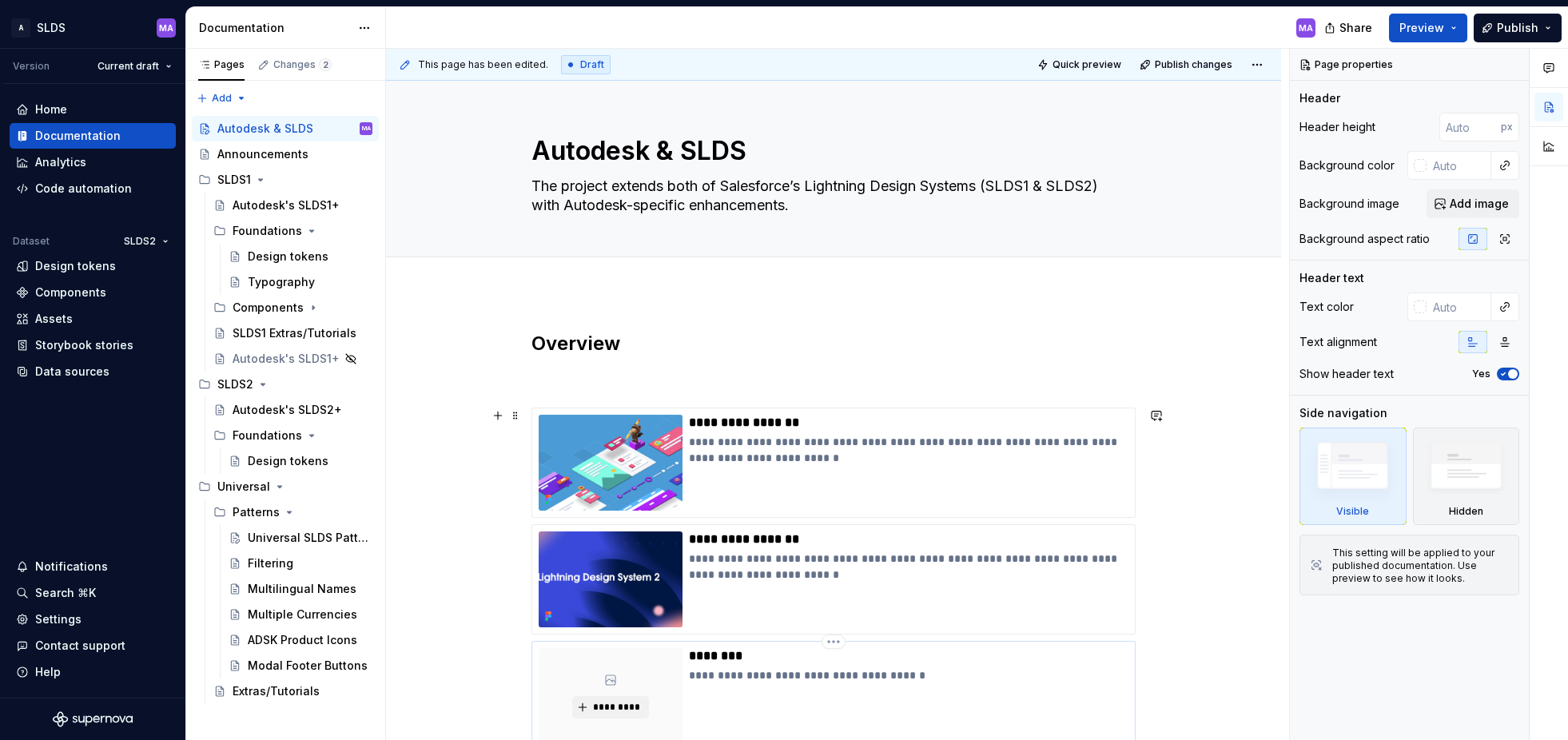
click at [962, 680] on p "**********" at bounding box center [909, 675] width 440 height 16
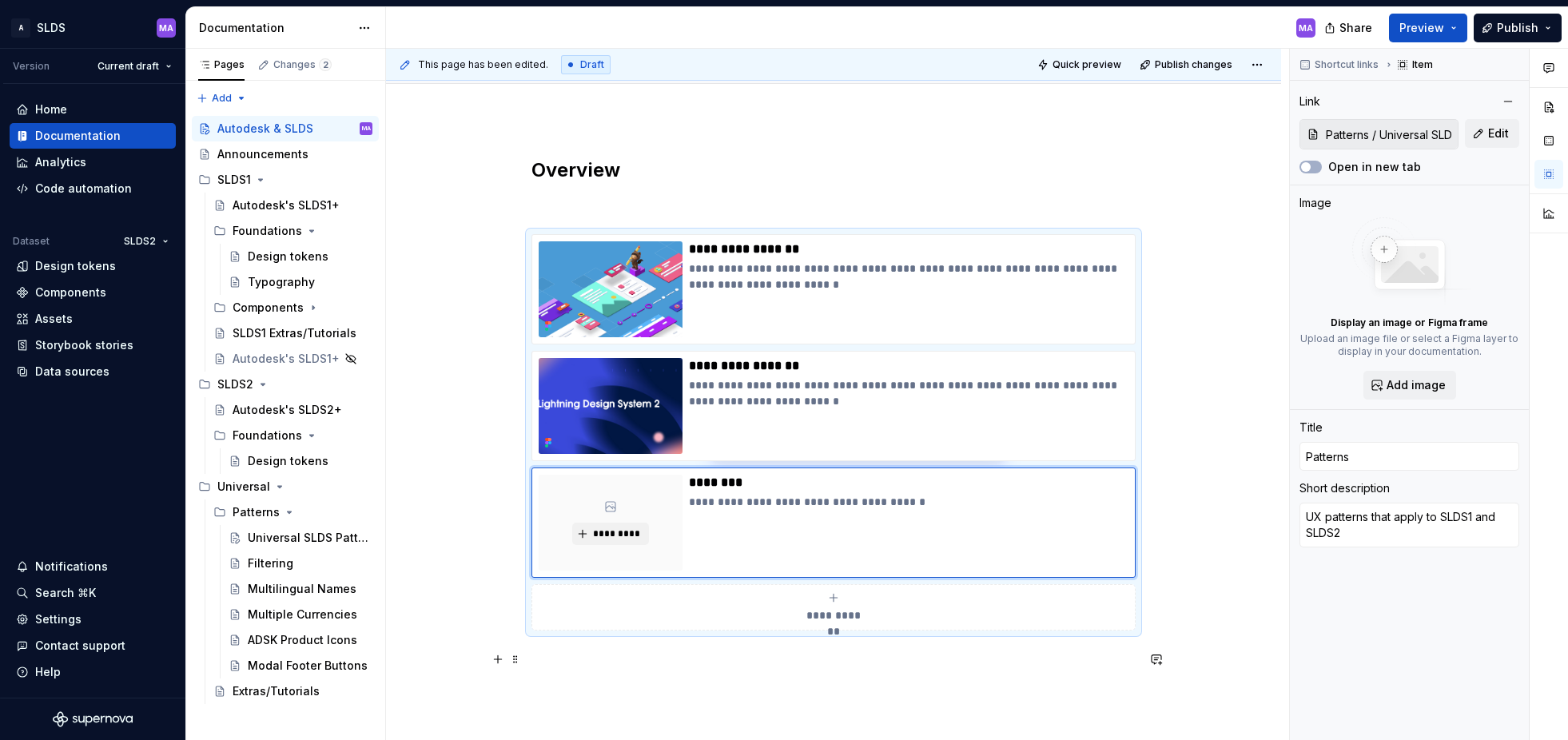
scroll to position [332, 0]
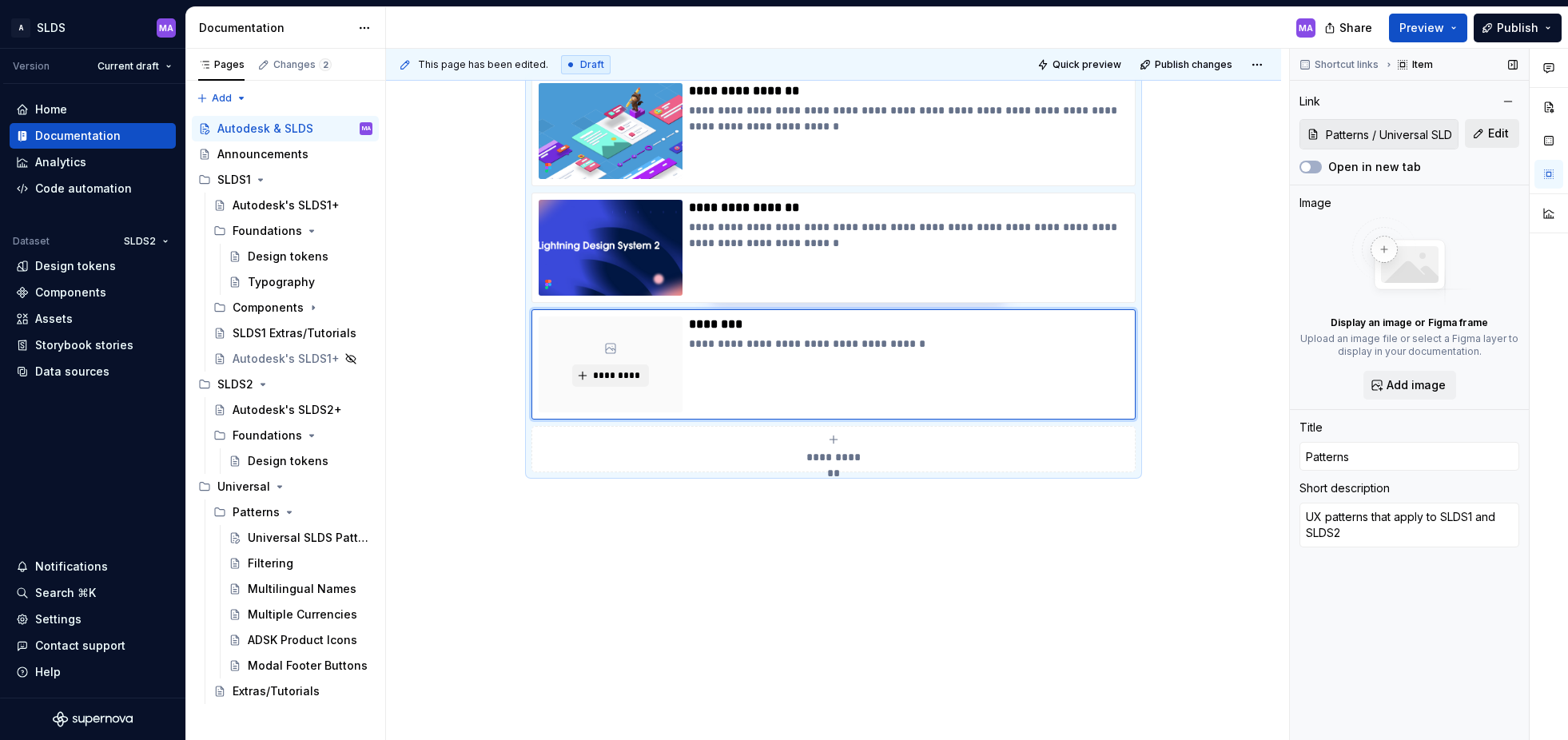
click at [1495, 132] on span "Edit" at bounding box center [1499, 134] width 21 height 16
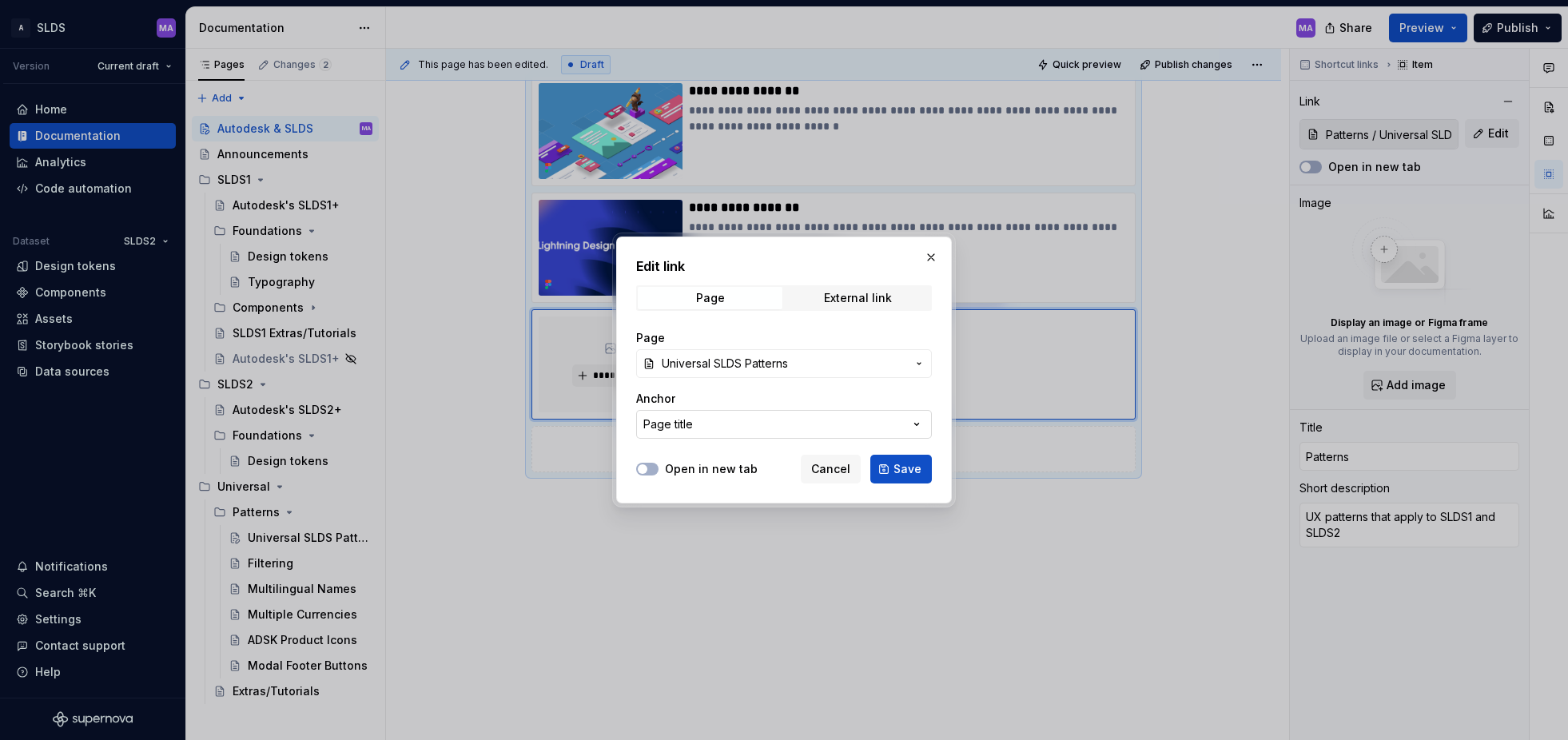
click at [752, 425] on button "Page title" at bounding box center [784, 424] width 296 height 29
click at [752, 425] on div "Edit link Page External link Page Universal SLDS Patterns Anchor Page title Ope…" at bounding box center [784, 370] width 1568 height 740
click at [898, 467] on span "Save" at bounding box center [907, 469] width 28 height 16
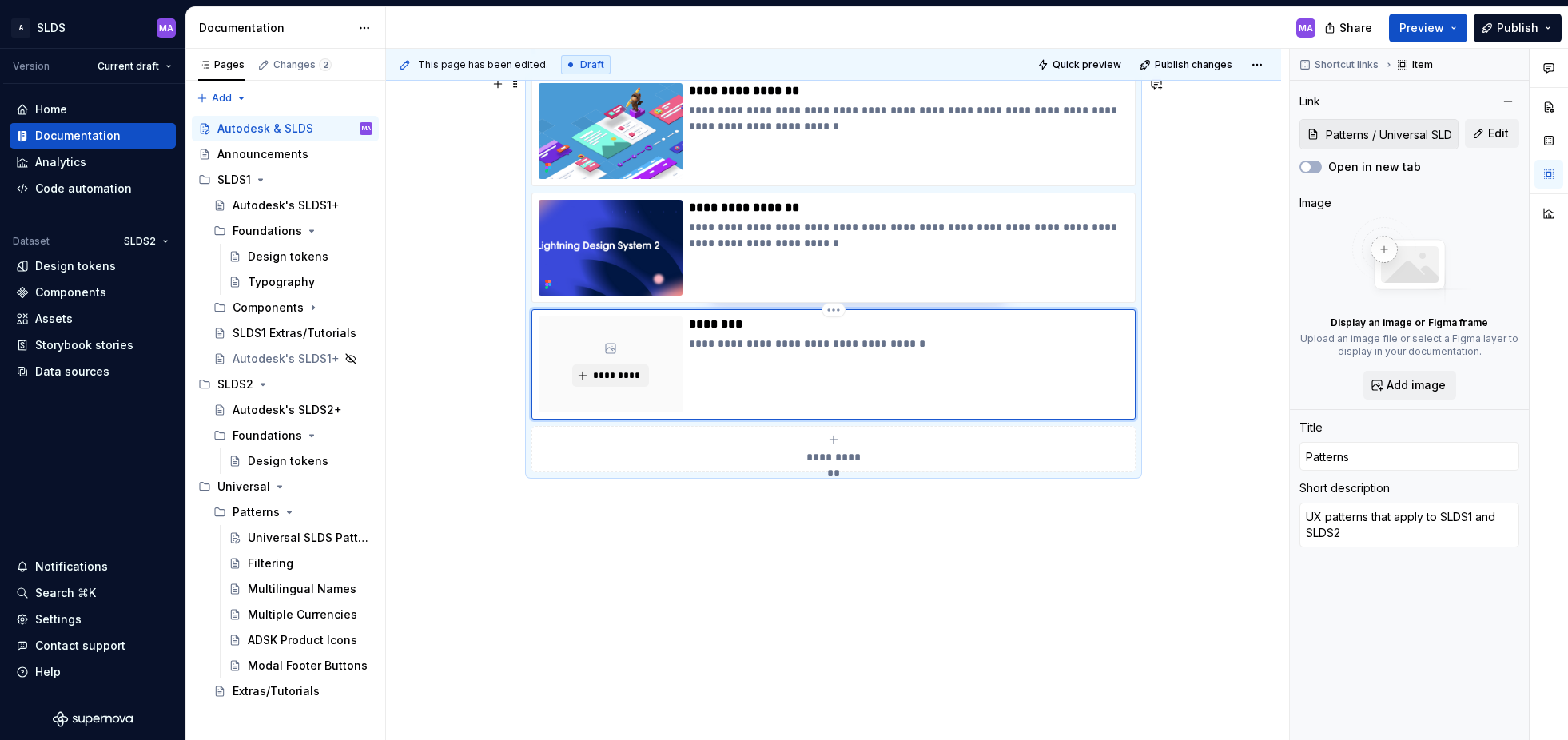
click at [897, 371] on div "**********" at bounding box center [909, 364] width 440 height 96
click at [1514, 101] on button "button" at bounding box center [1508, 101] width 23 height 23
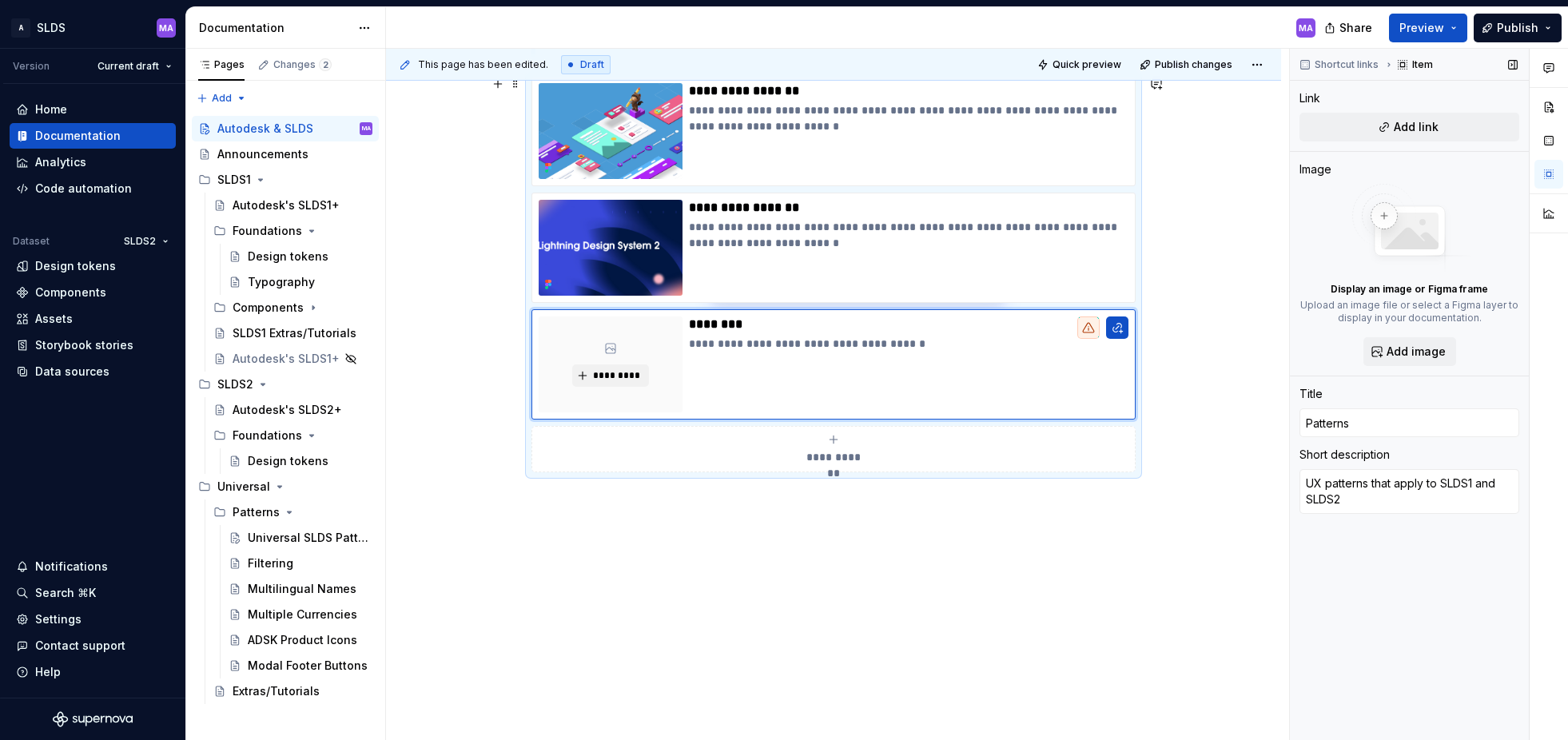
type textarea "*"
click at [1127, 325] on button "button" at bounding box center [1118, 328] width 23 height 23
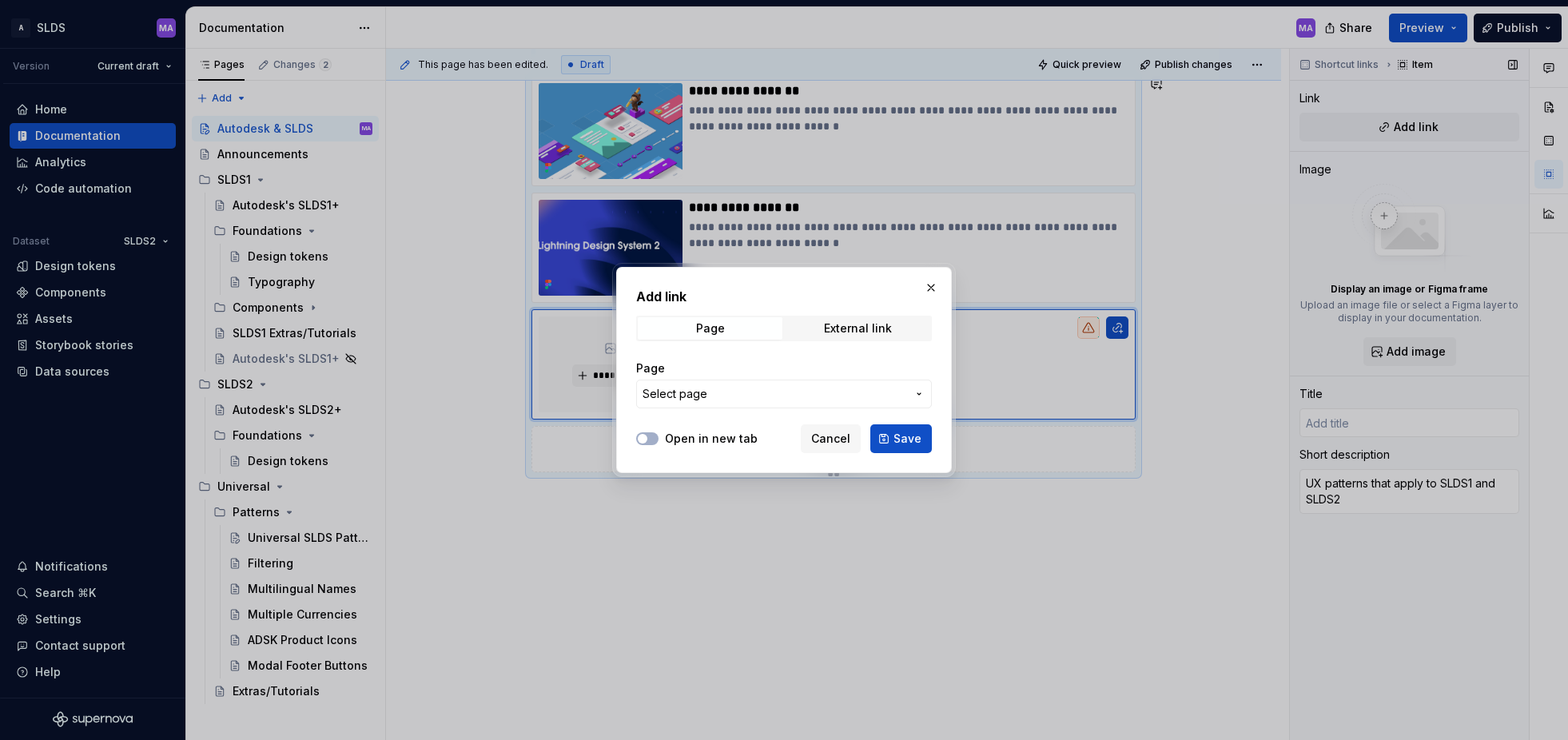
click at [788, 399] on span "Select page" at bounding box center [774, 394] width 263 height 16
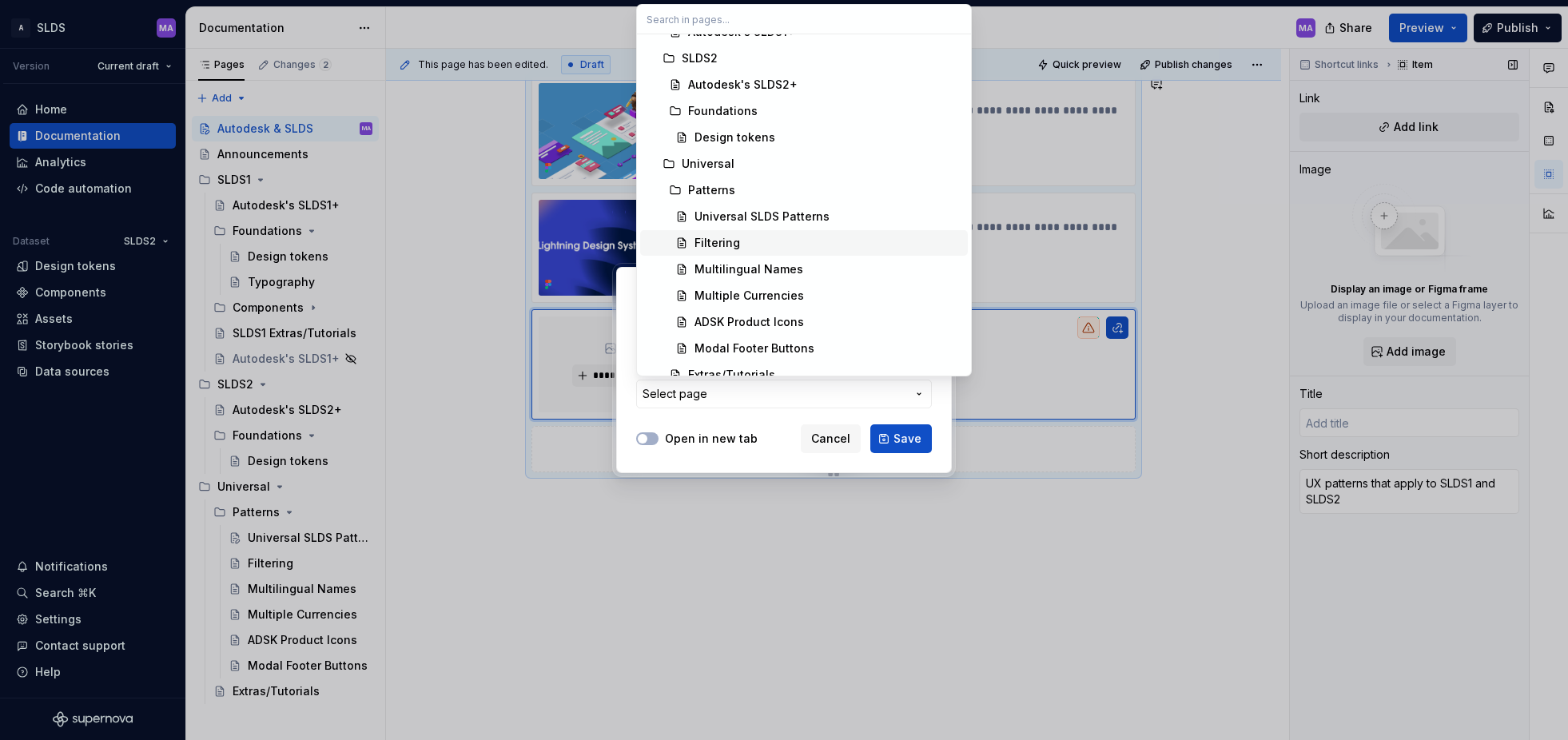
scroll to position [609, 0]
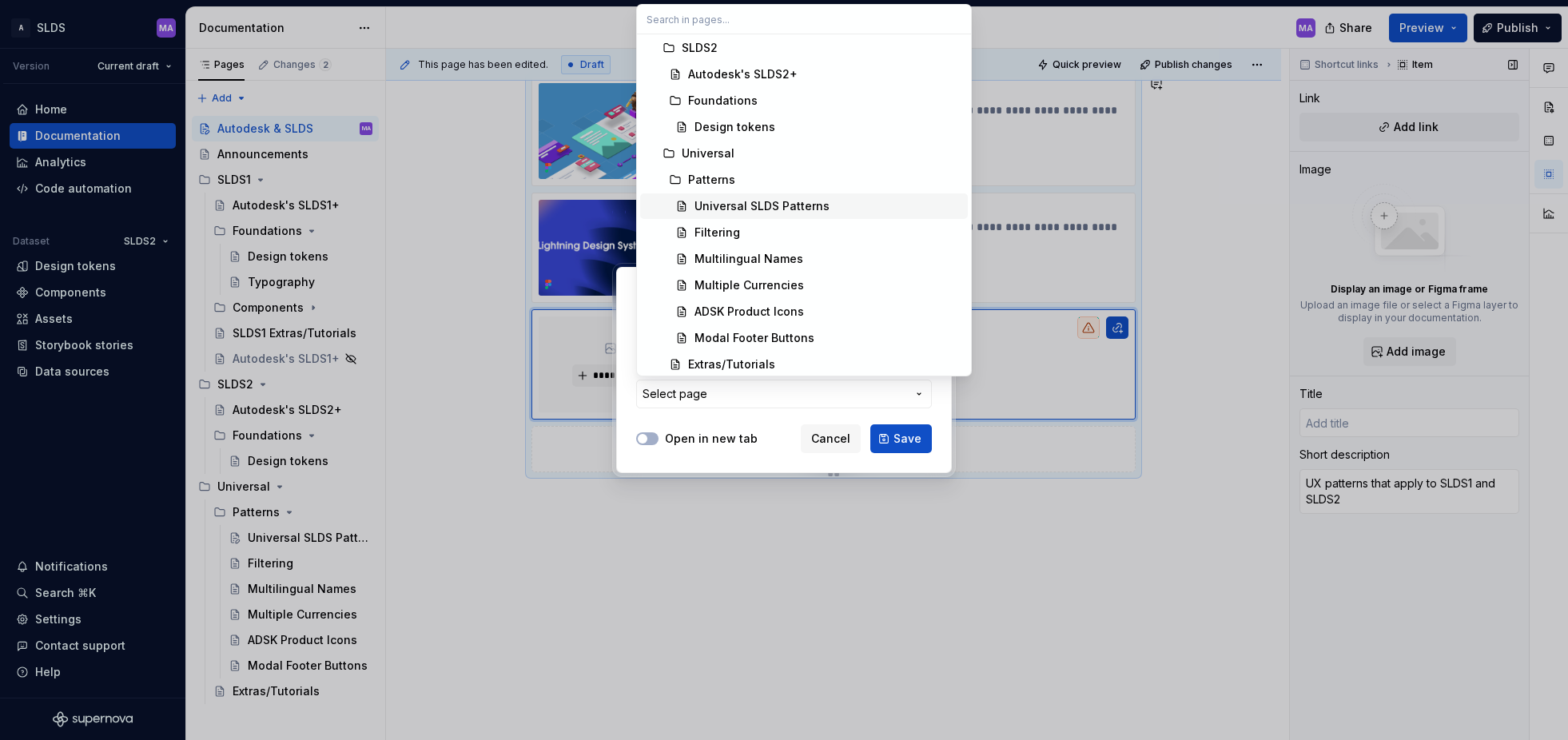
click at [776, 204] on div "Universal SLDS Patterns" at bounding box center [762, 206] width 135 height 16
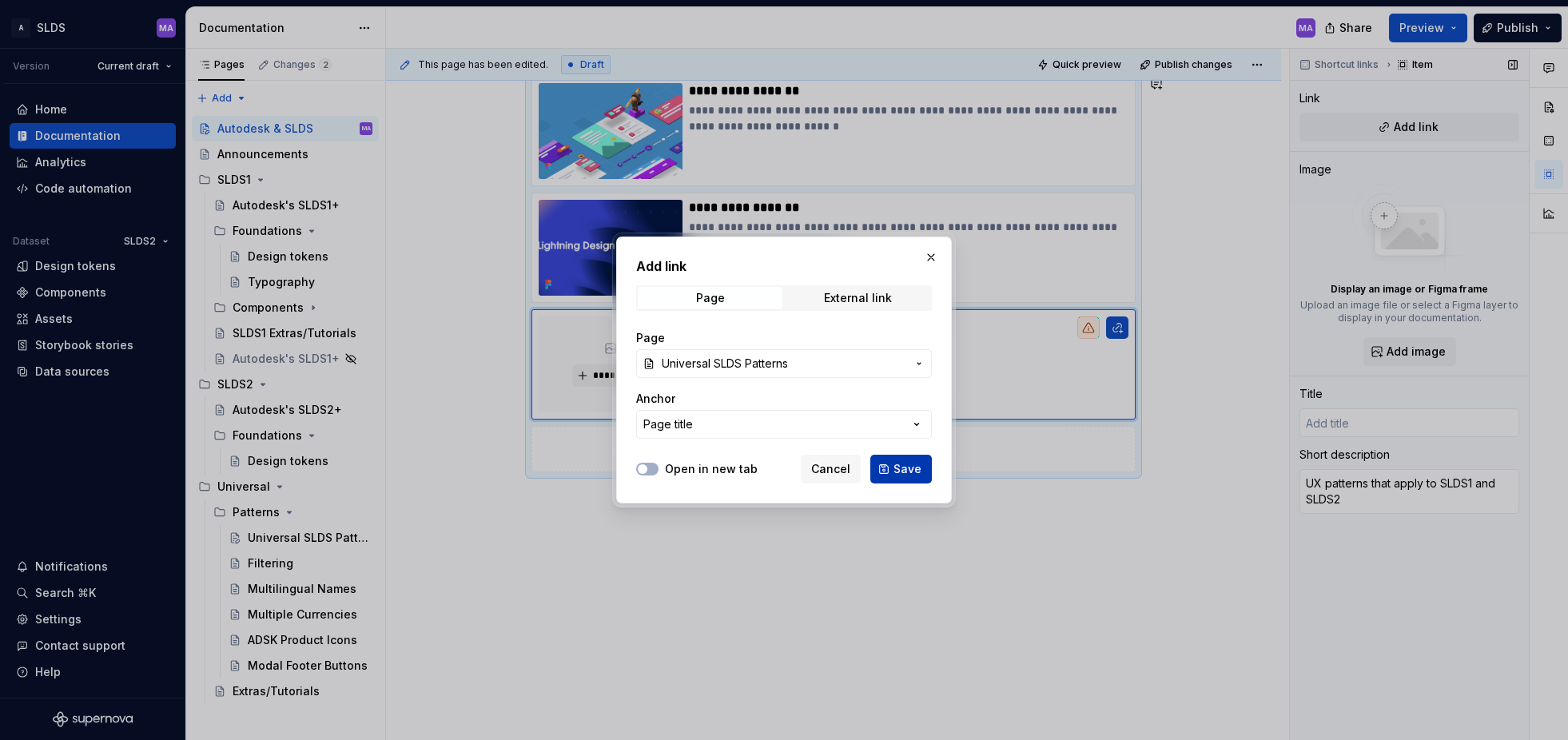
click at [897, 467] on span "Save" at bounding box center [907, 469] width 28 height 16
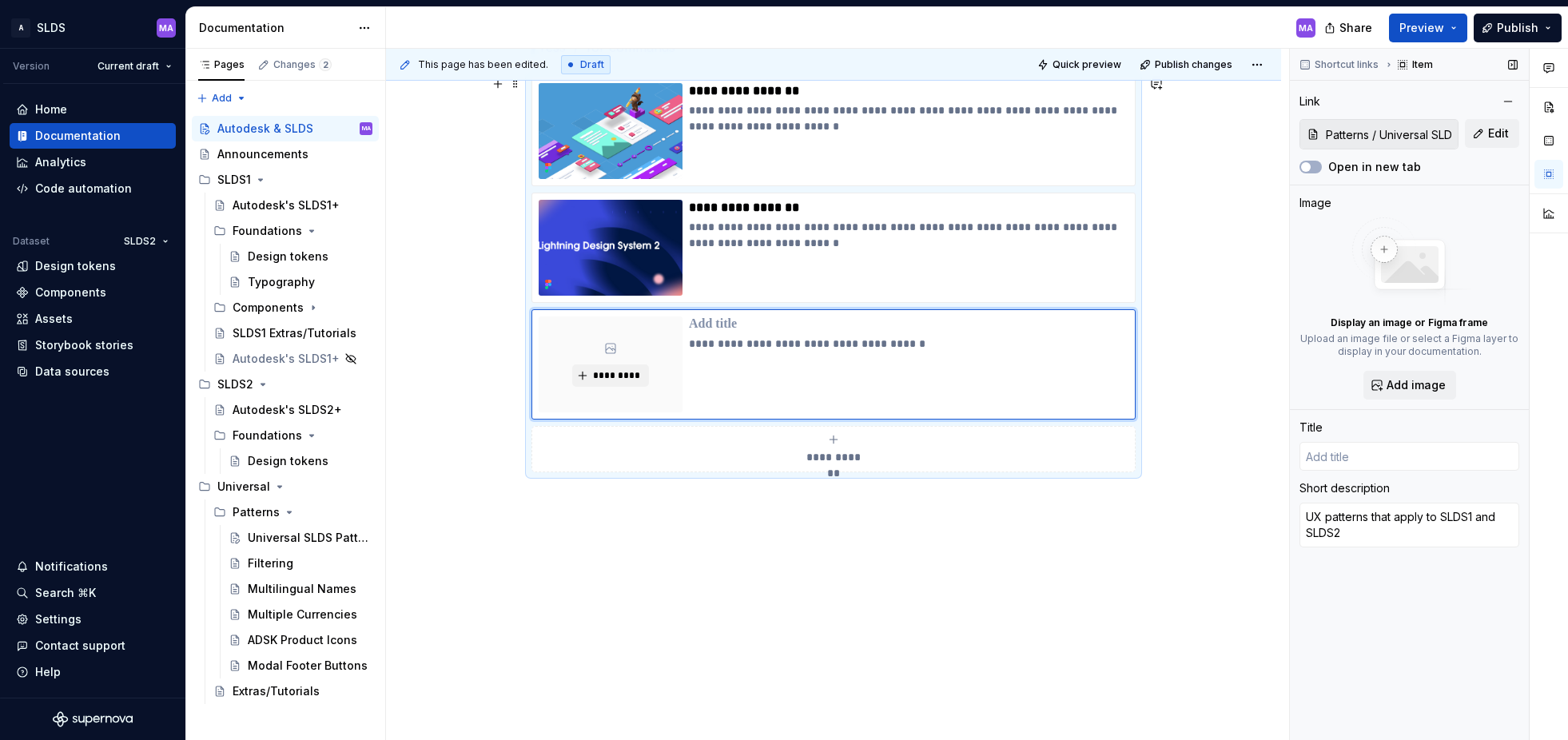
type textarea "*"
type input "Universal SLDS Patterns"
type textarea "*"
